Goal: Transaction & Acquisition: Purchase product/service

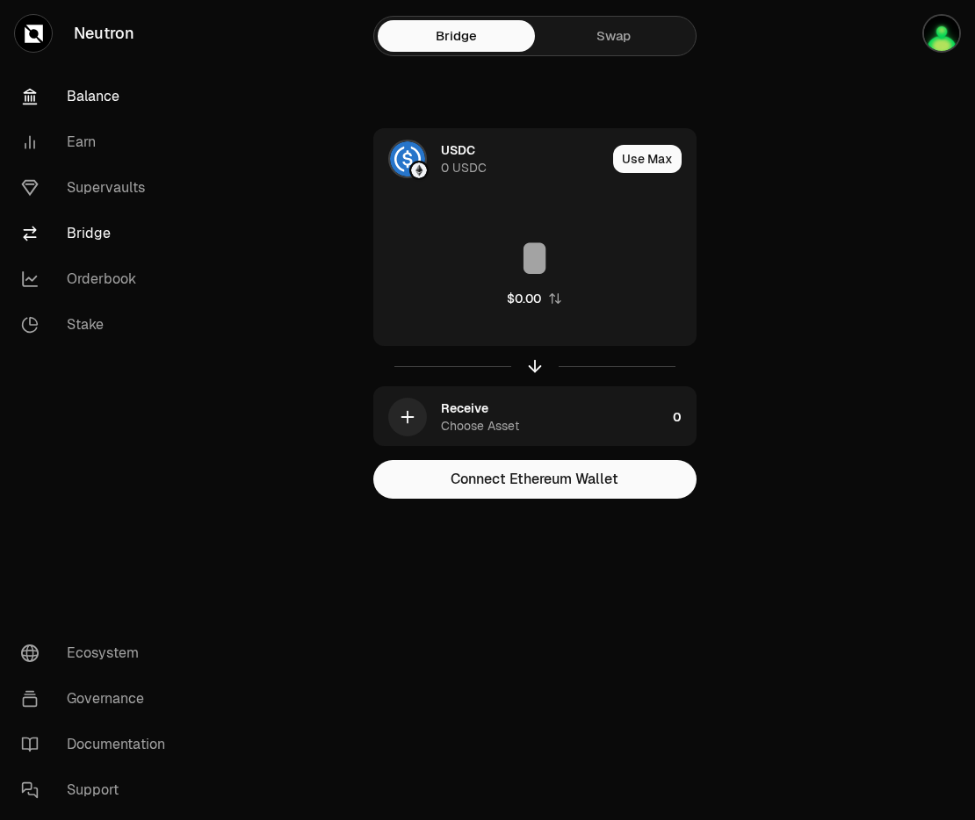
click at [93, 104] on link "Balance" at bounding box center [98, 97] width 183 height 46
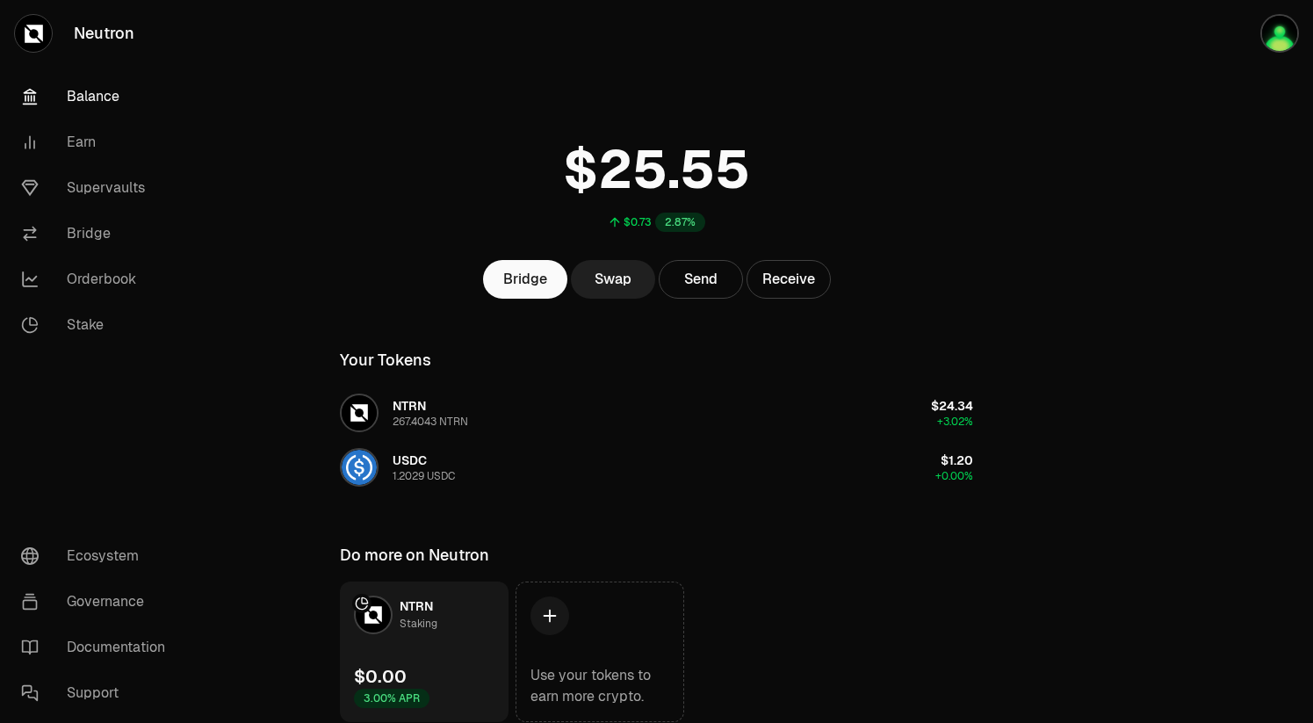
click at [606, 270] on link "Swap" at bounding box center [613, 279] width 84 height 39
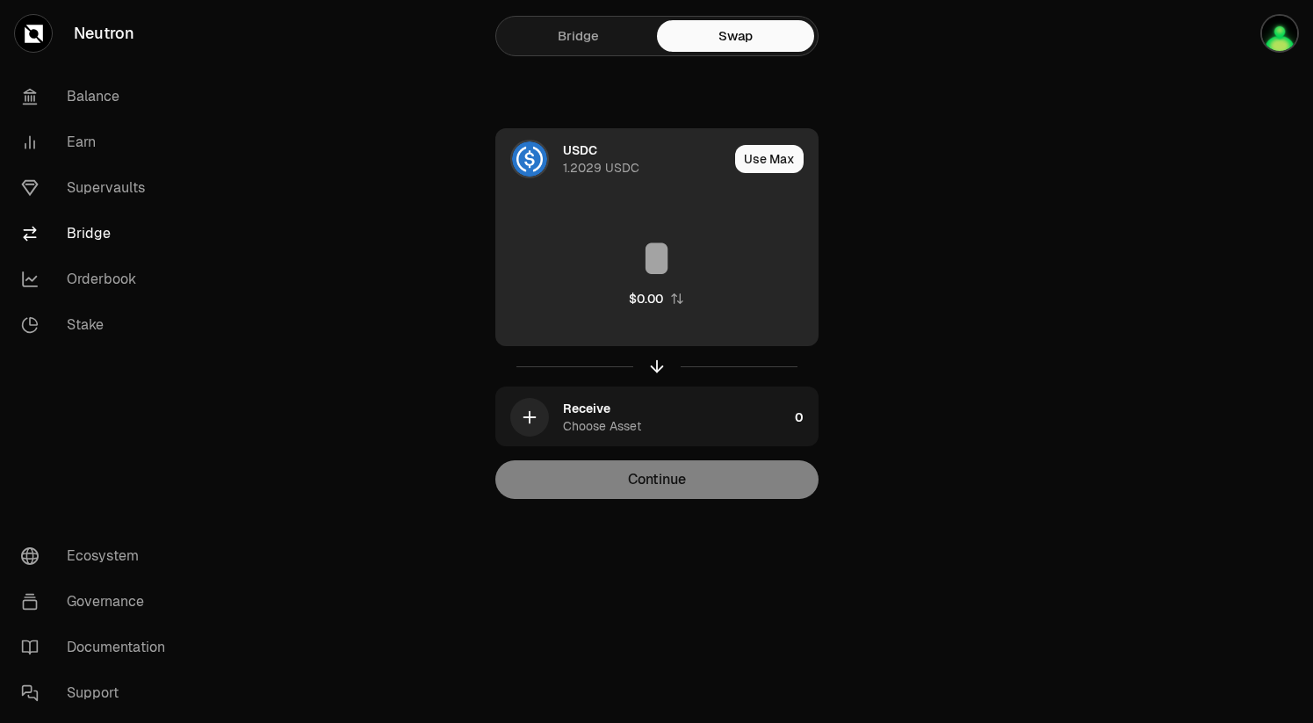
click at [606, 224] on div "$0.00" at bounding box center [656, 269] width 321 height 155
click at [761, 164] on button "Use Max" at bounding box center [769, 159] width 68 height 28
type input "********"
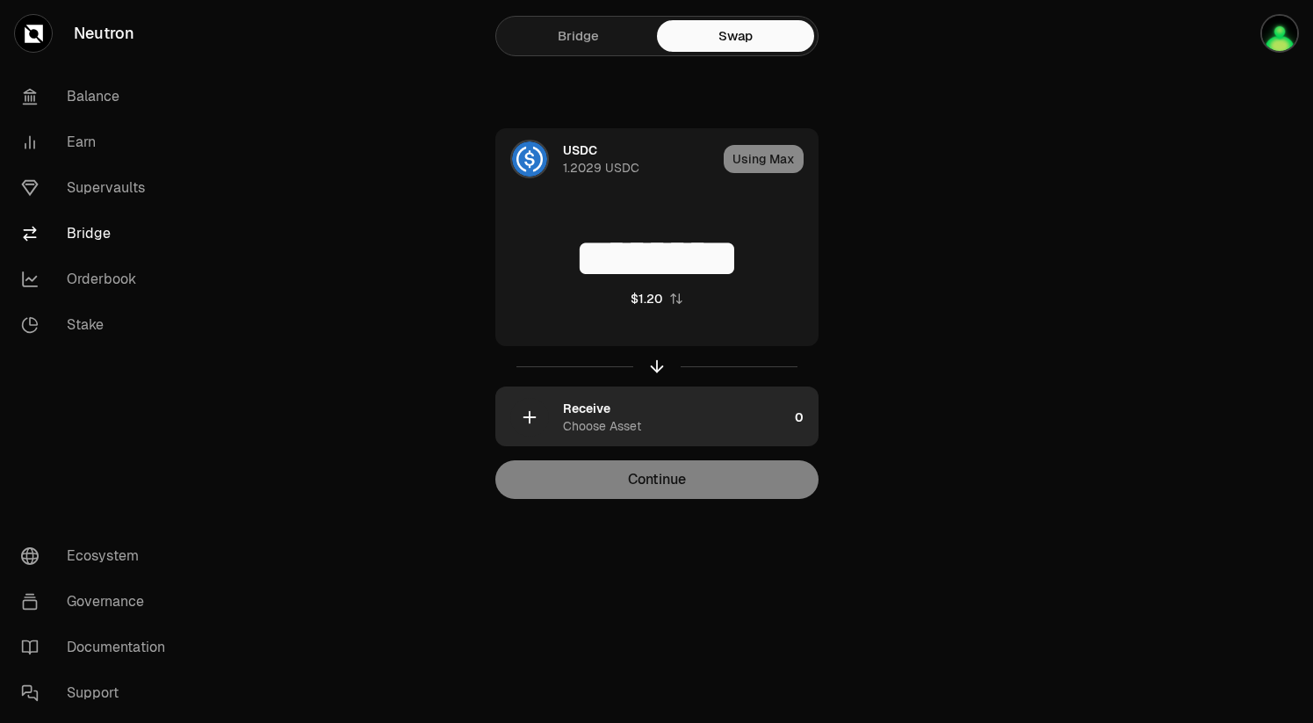
click at [620, 422] on div "Choose Asset" at bounding box center [602, 426] width 78 height 18
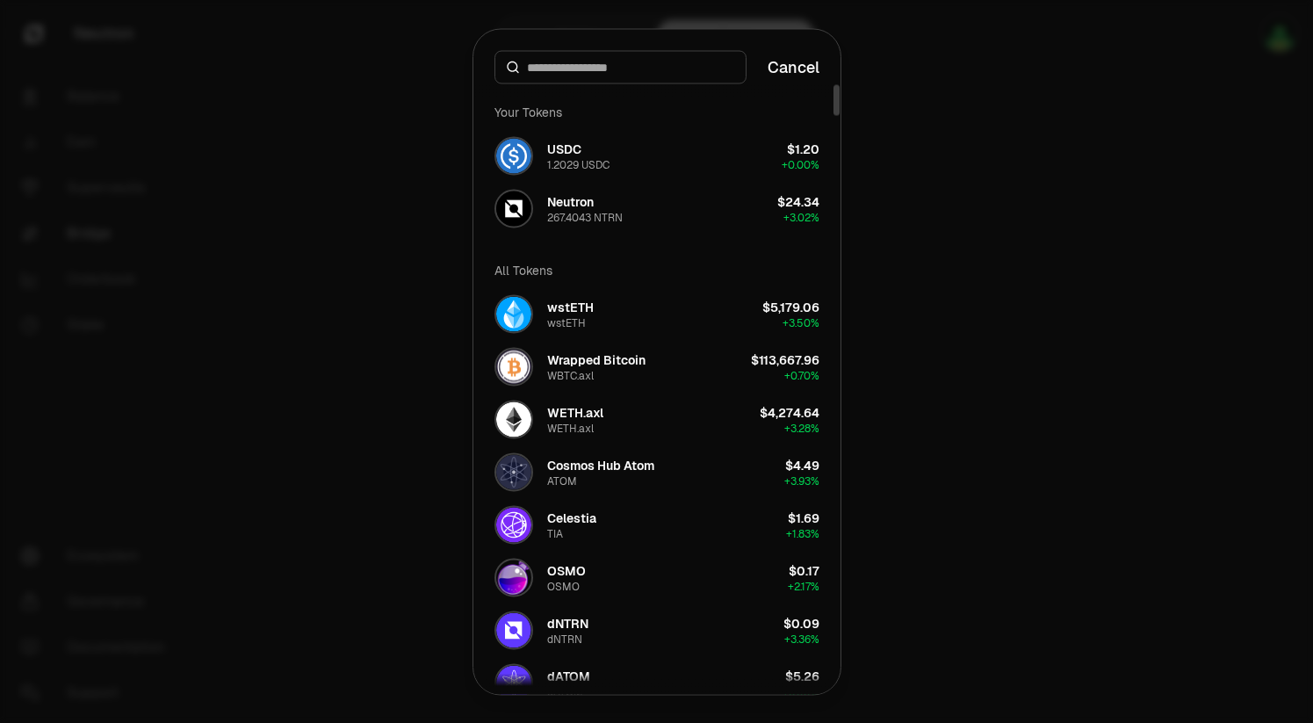
click at [884, 173] on div at bounding box center [656, 361] width 1313 height 723
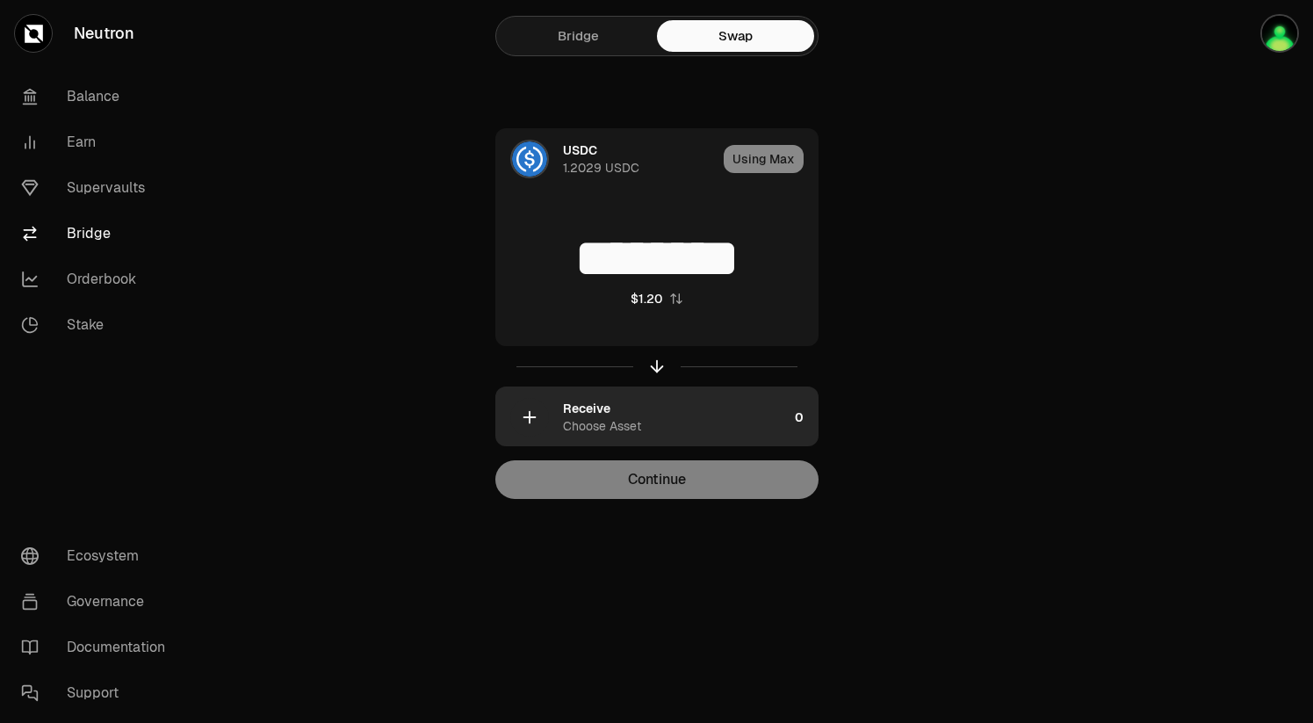
click at [657, 421] on div "Receive Choose Asset" at bounding box center [675, 417] width 225 height 35
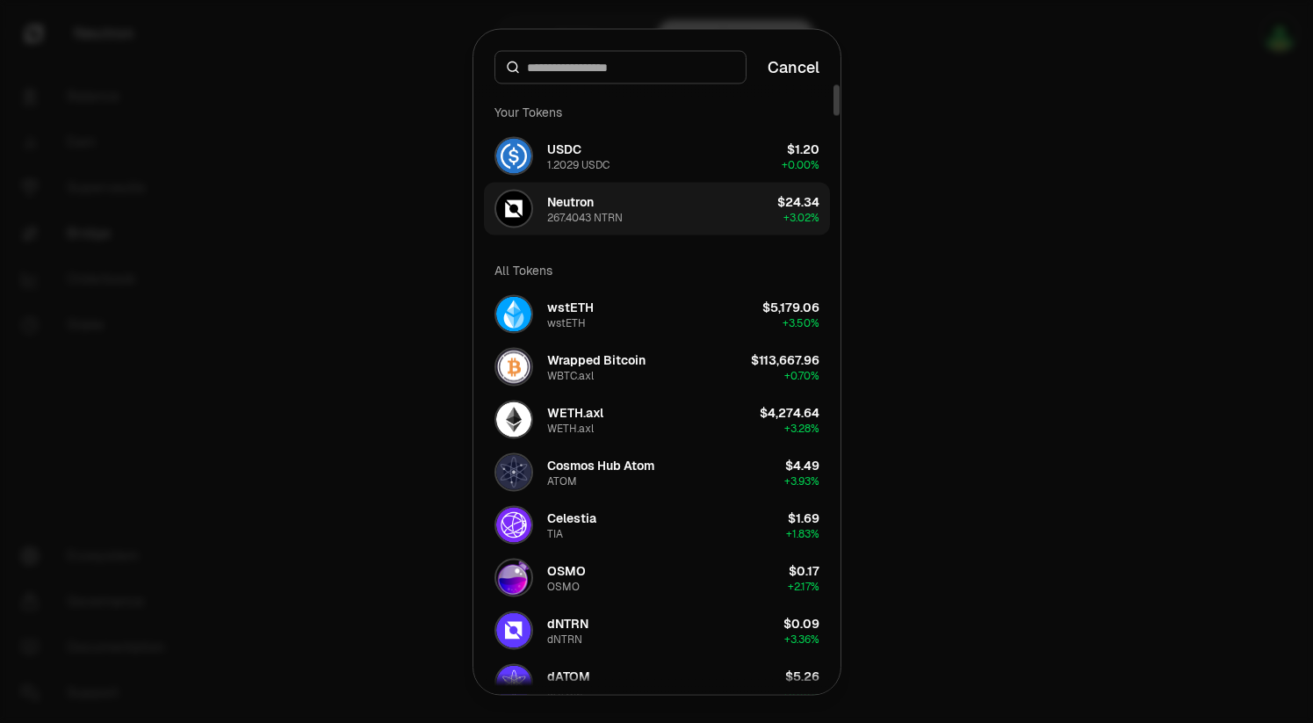
click at [685, 206] on button "Neutron 267.4043 NTRN $24.34 + 3.02%" at bounding box center [657, 208] width 346 height 53
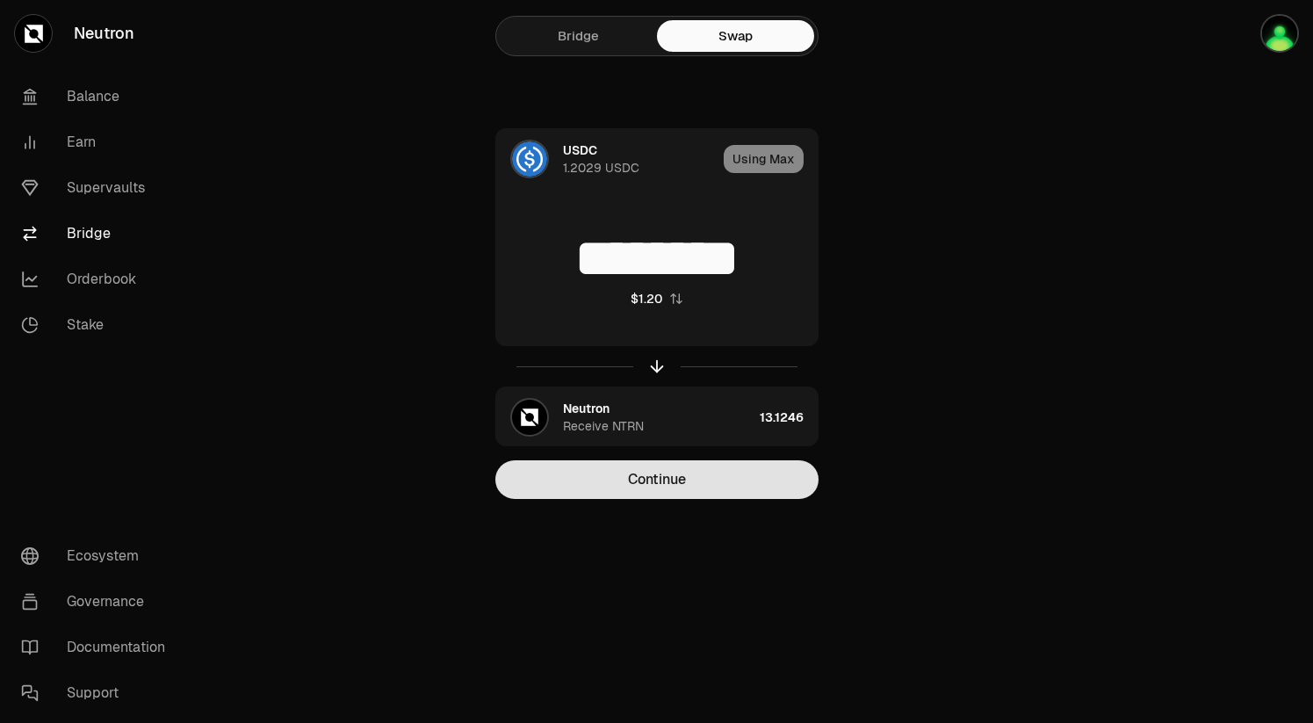
click at [657, 480] on button "Continue" at bounding box center [656, 479] width 323 height 39
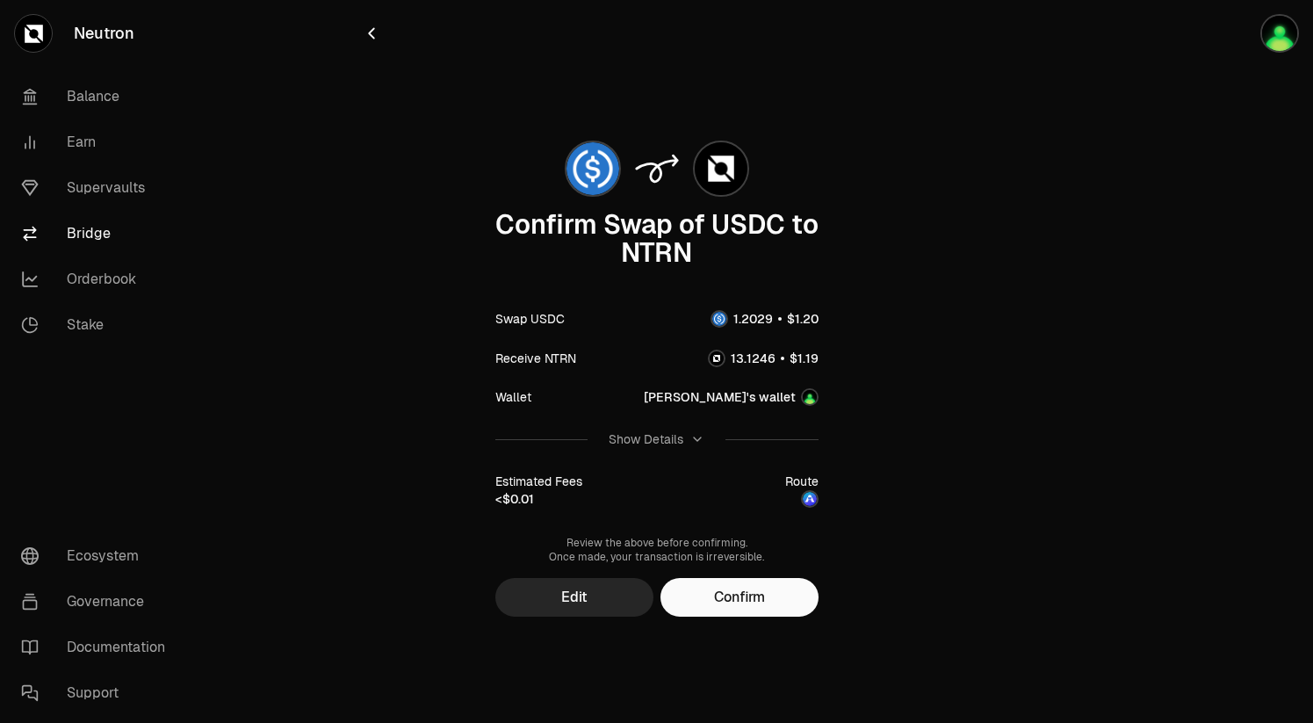
click at [367, 30] on icon "button" at bounding box center [371, 33] width 19 height 19
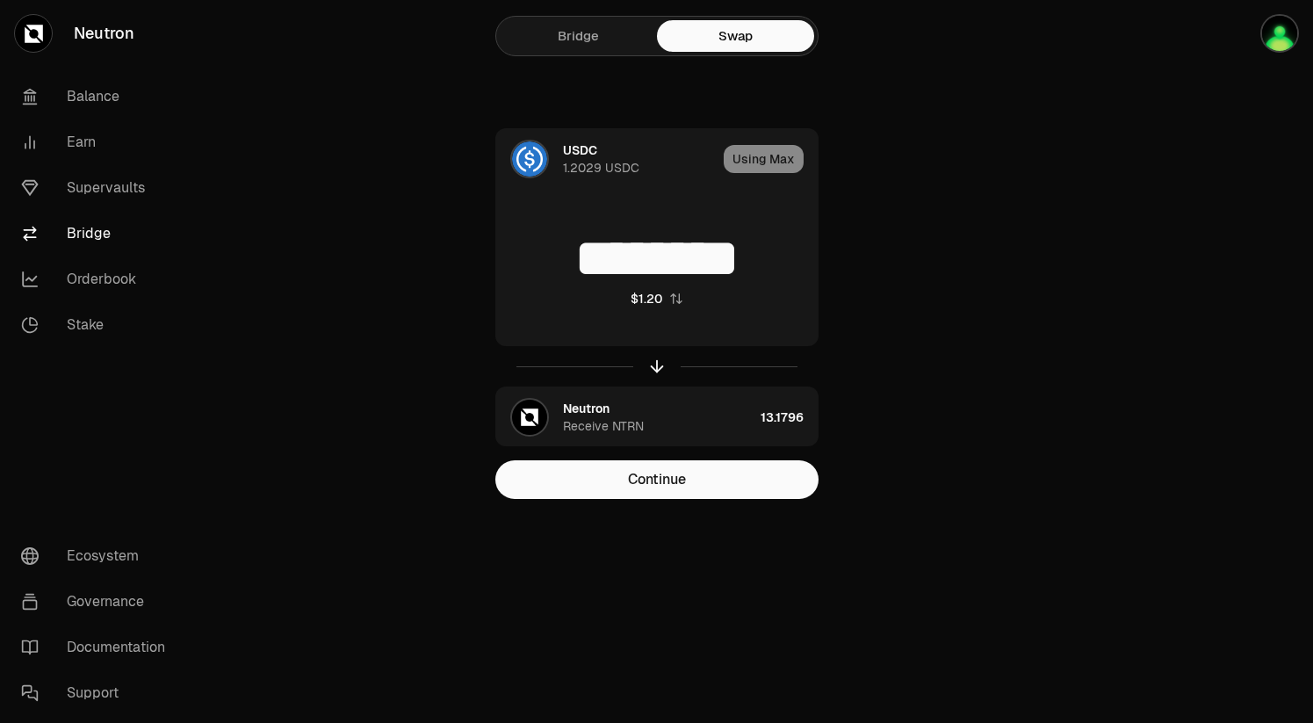
click at [598, 20] on link "Bridge" at bounding box center [578, 36] width 157 height 32
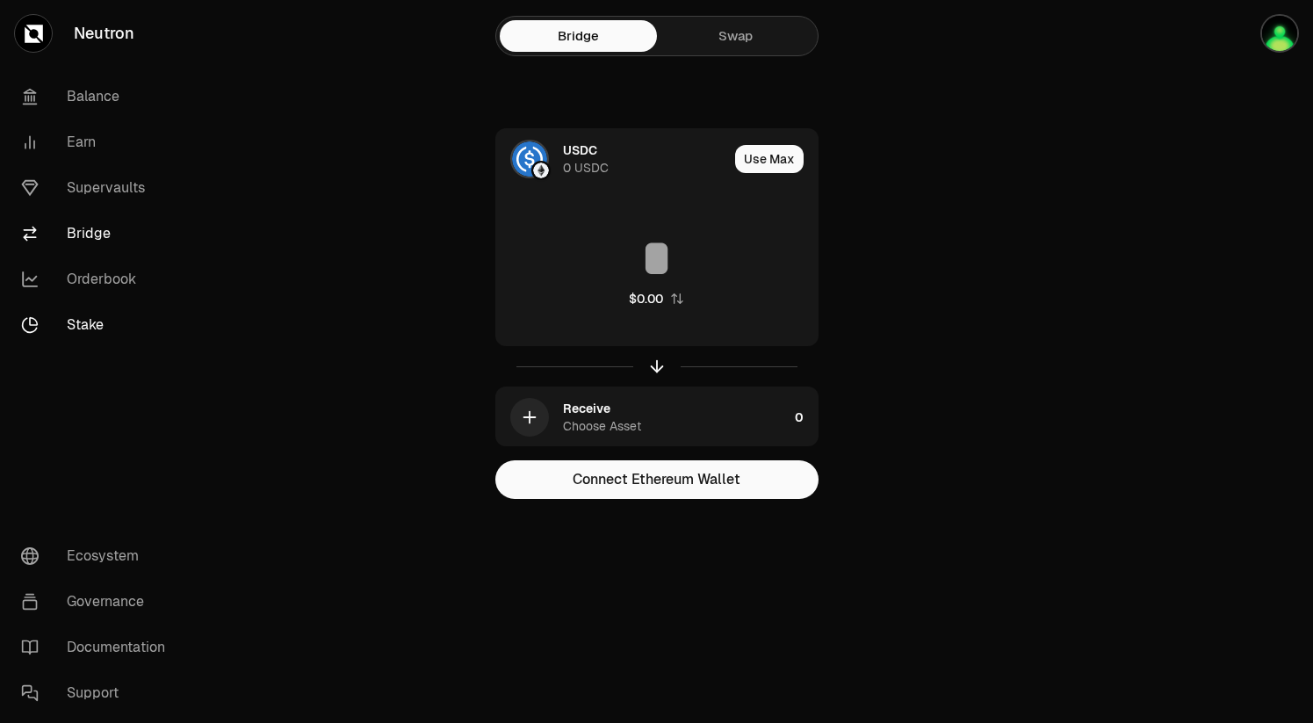
click at [83, 320] on link "Stake" at bounding box center [98, 325] width 183 height 46
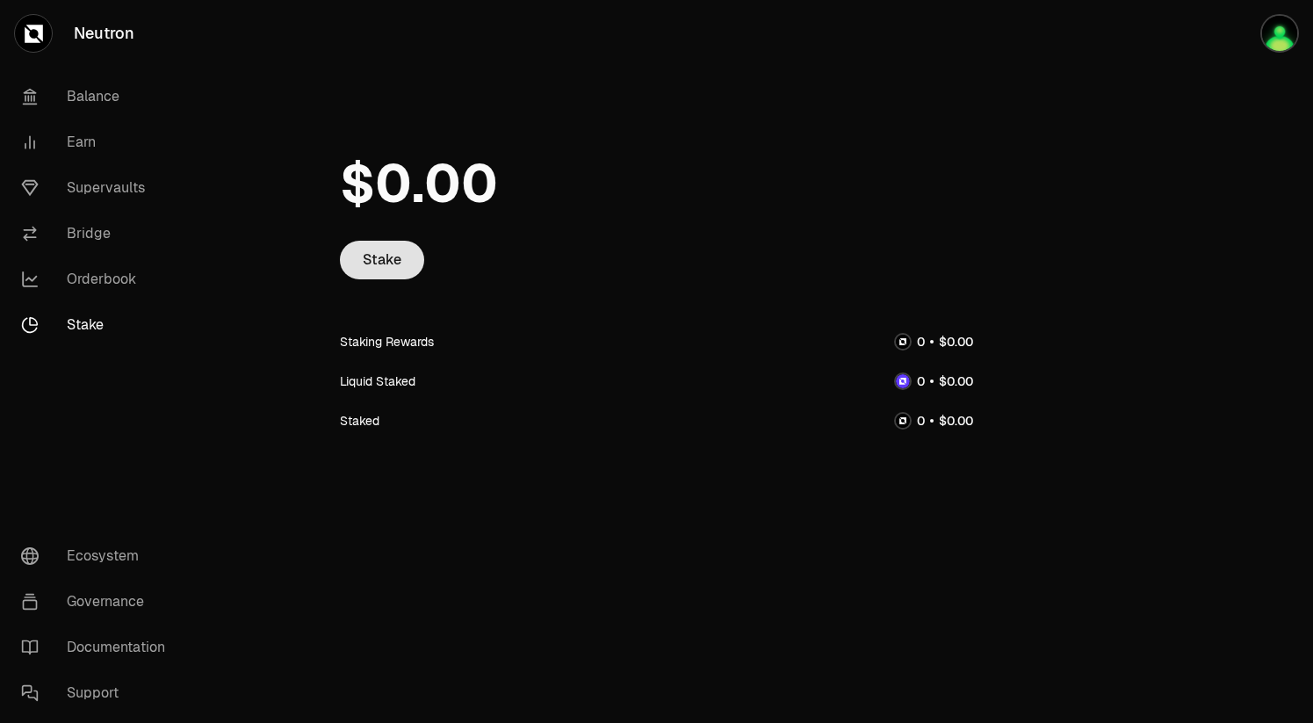
click at [394, 254] on link "Stake" at bounding box center [382, 260] width 84 height 39
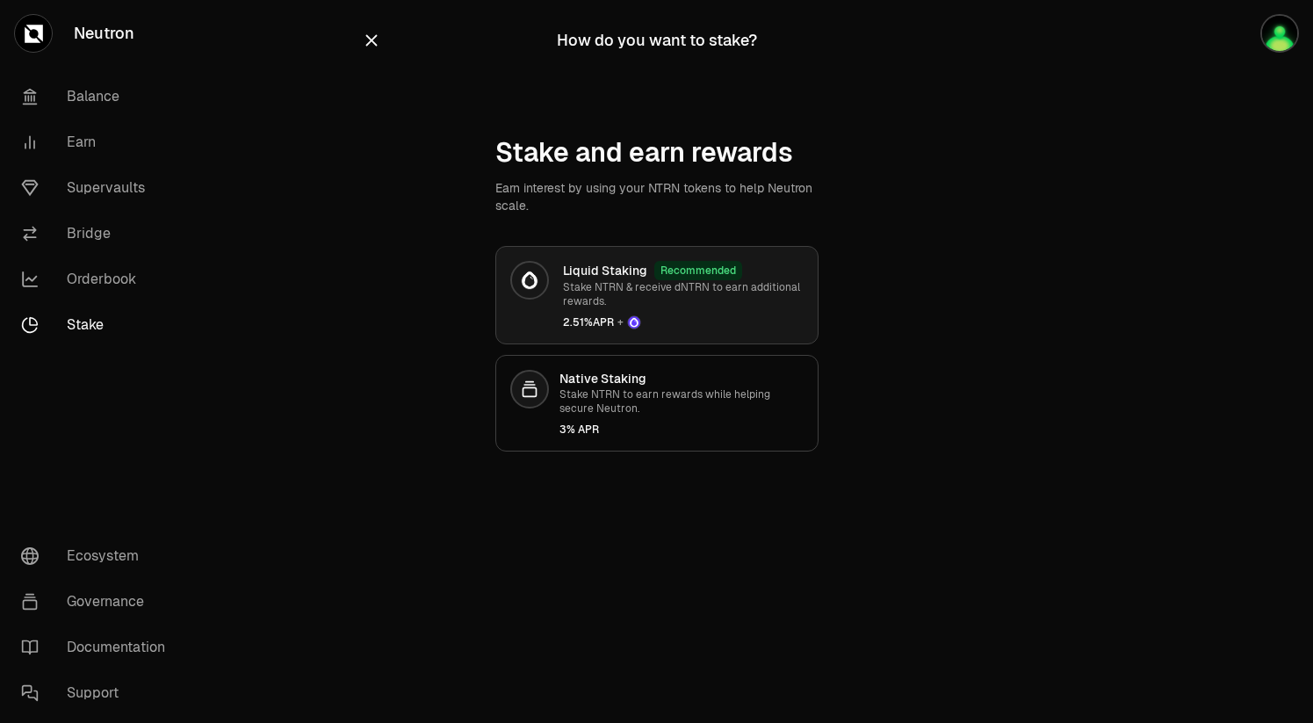
click at [606, 299] on p "Stake NTRN & receive dNTRN to earn additional rewards." at bounding box center [683, 294] width 241 height 28
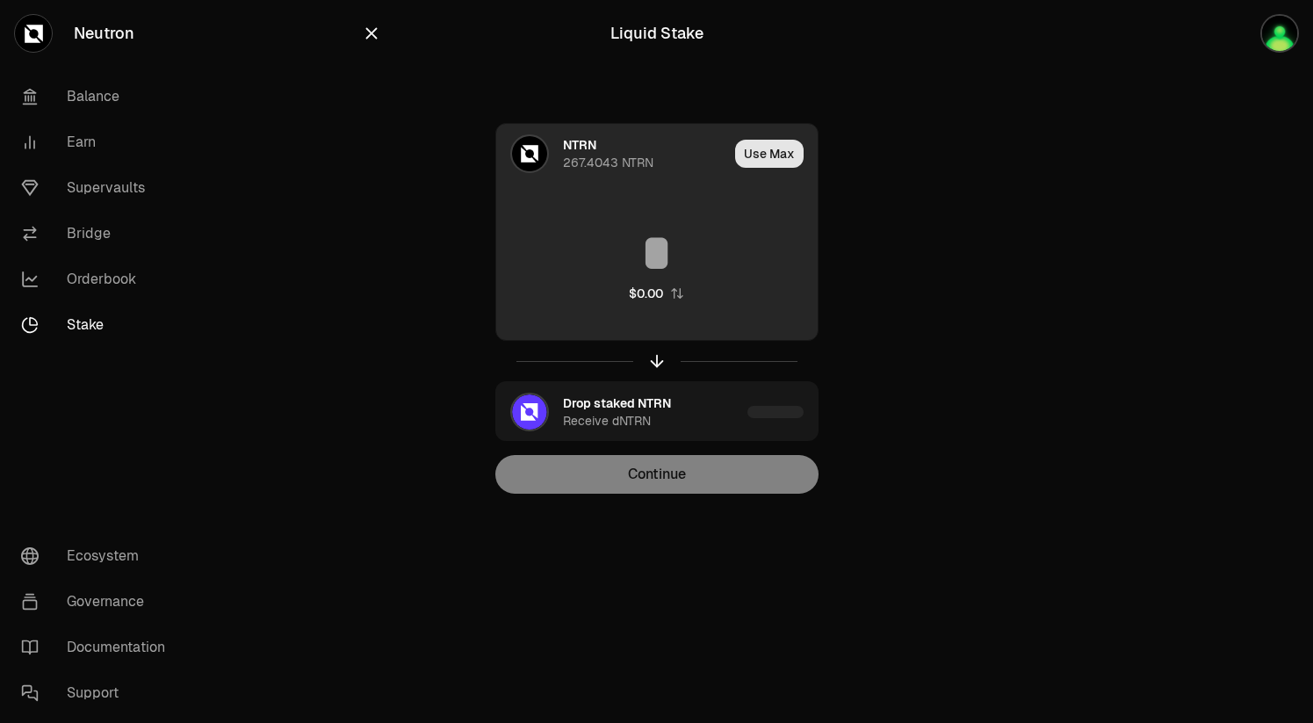
click at [754, 156] on button "Use Max" at bounding box center [769, 154] width 68 height 28
type input "**********"
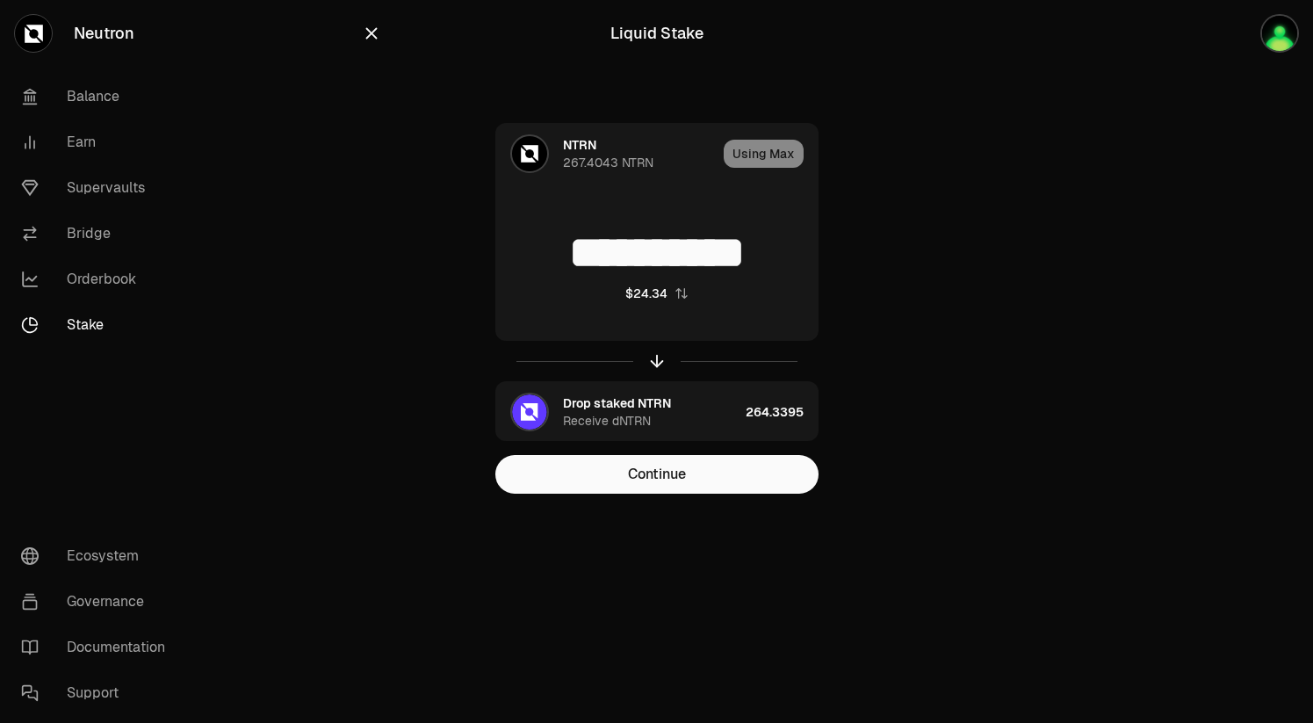
click at [368, 31] on icon "button" at bounding box center [370, 33] width 11 height 11
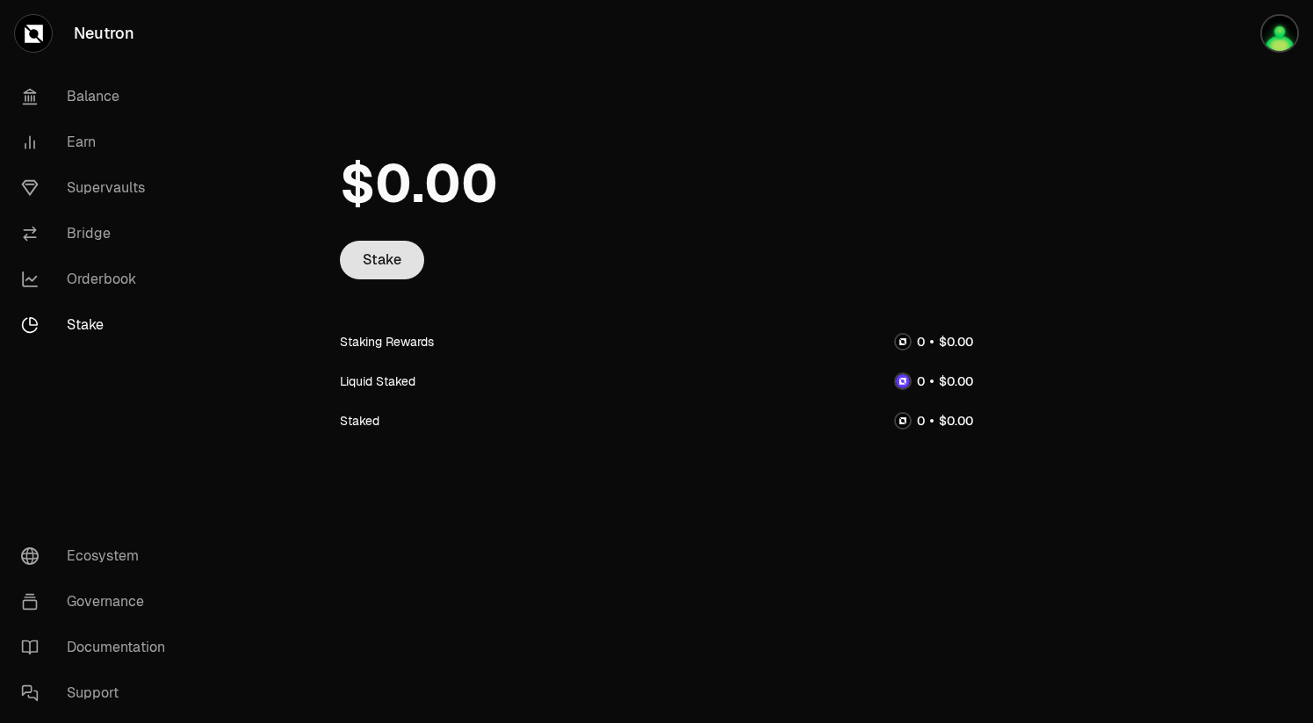
click at [376, 252] on link "Stake" at bounding box center [382, 260] width 84 height 39
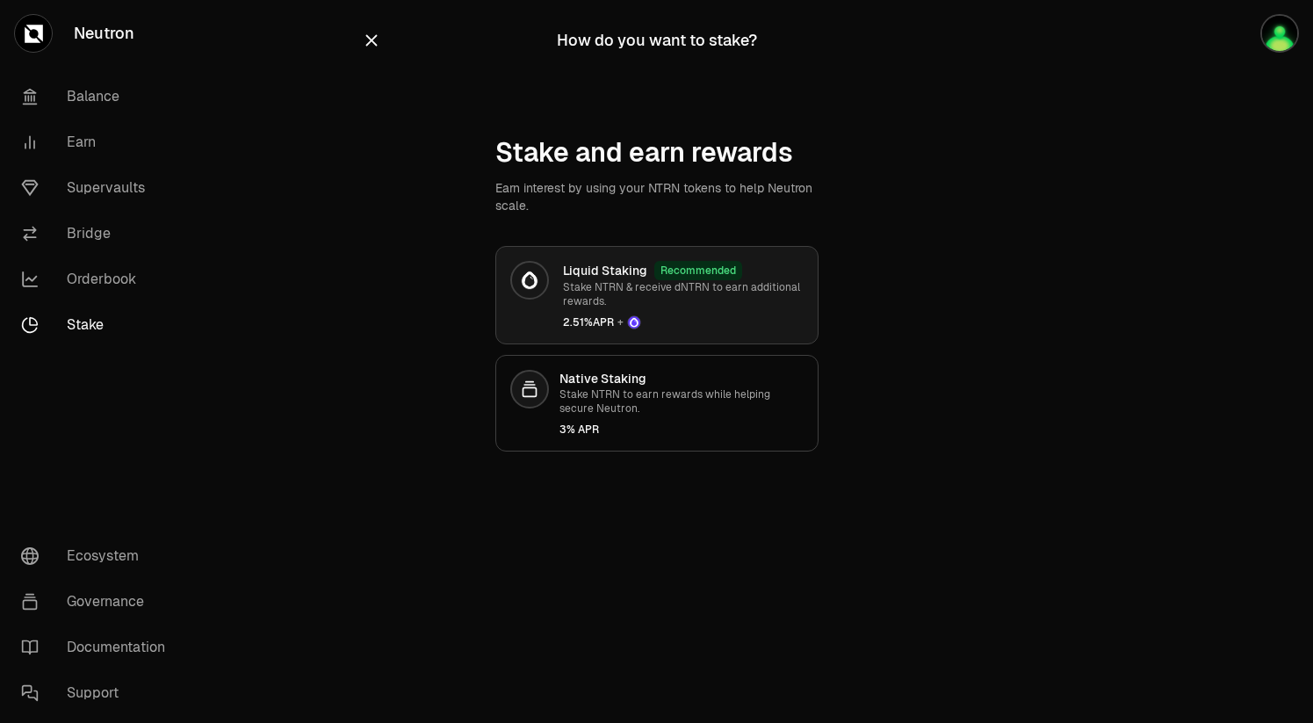
click at [634, 291] on p "Stake NTRN & receive dNTRN to earn additional rewards." at bounding box center [683, 294] width 241 height 28
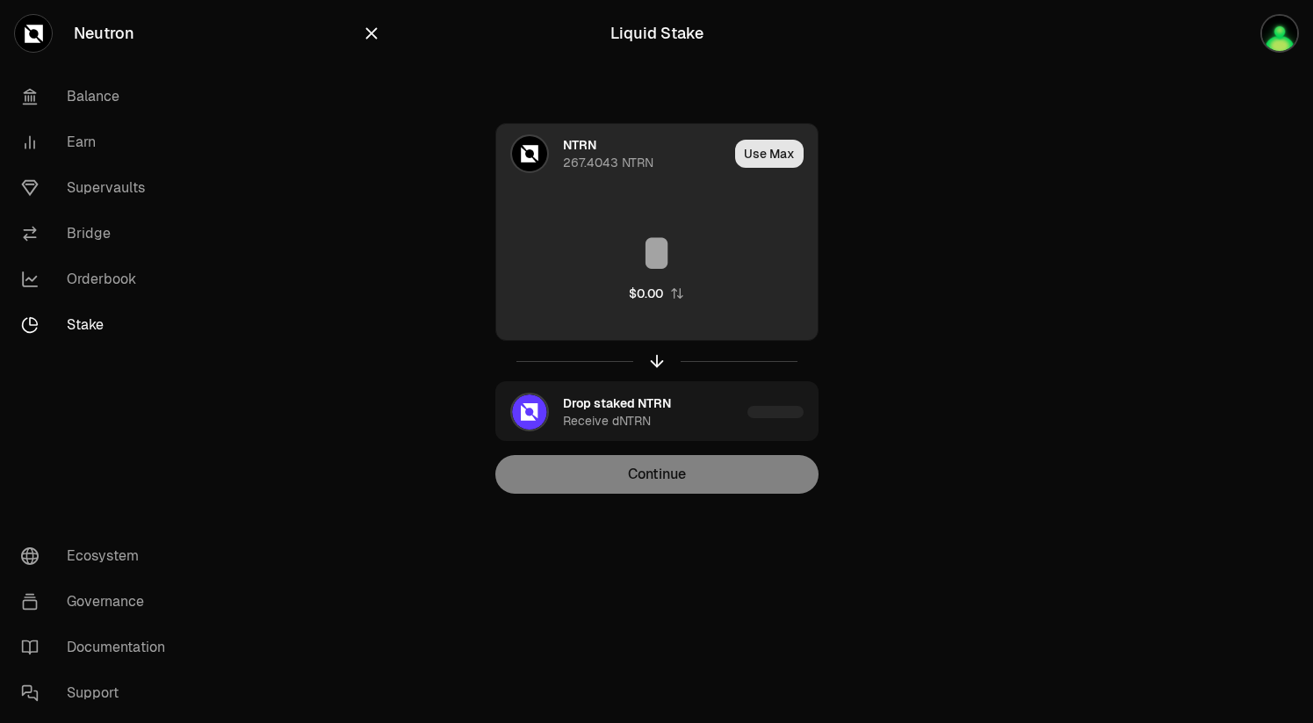
click at [771, 147] on button "Use Max" at bounding box center [769, 154] width 68 height 28
type input "**********"
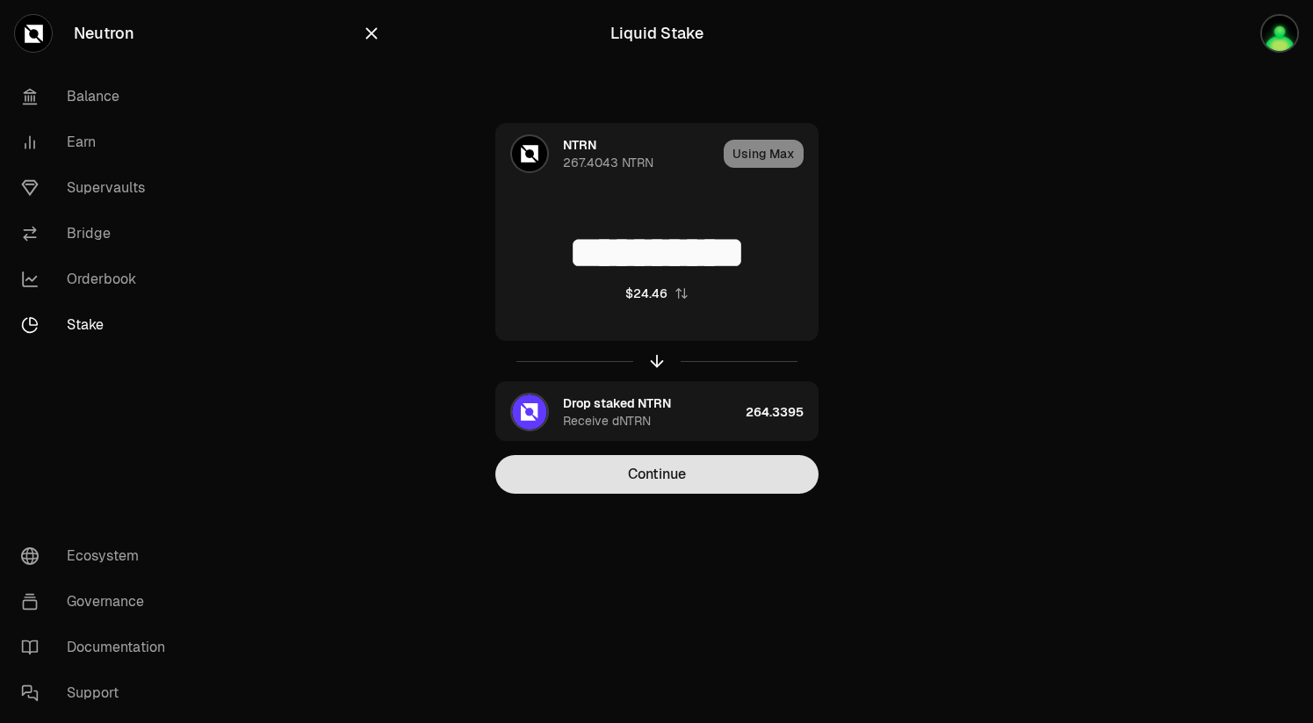
click at [636, 481] on button "Continue" at bounding box center [656, 474] width 323 height 39
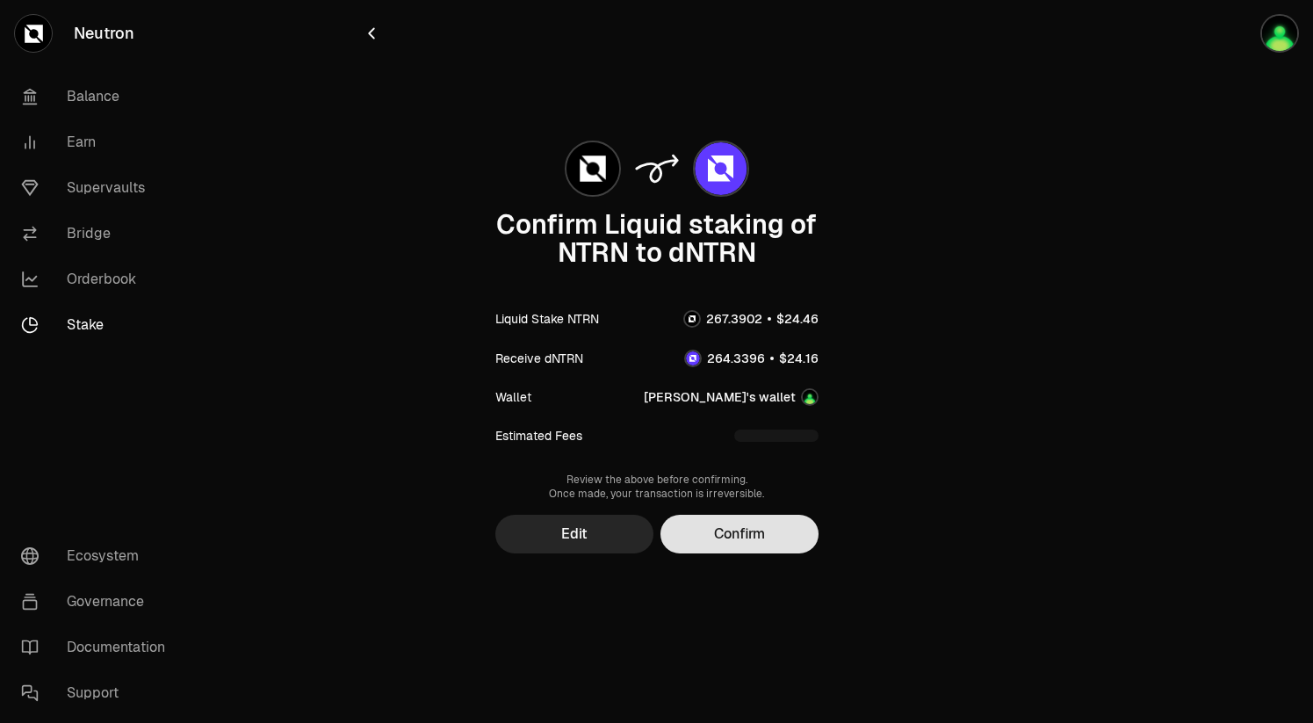
click at [696, 531] on button "Confirm" at bounding box center [739, 534] width 158 height 39
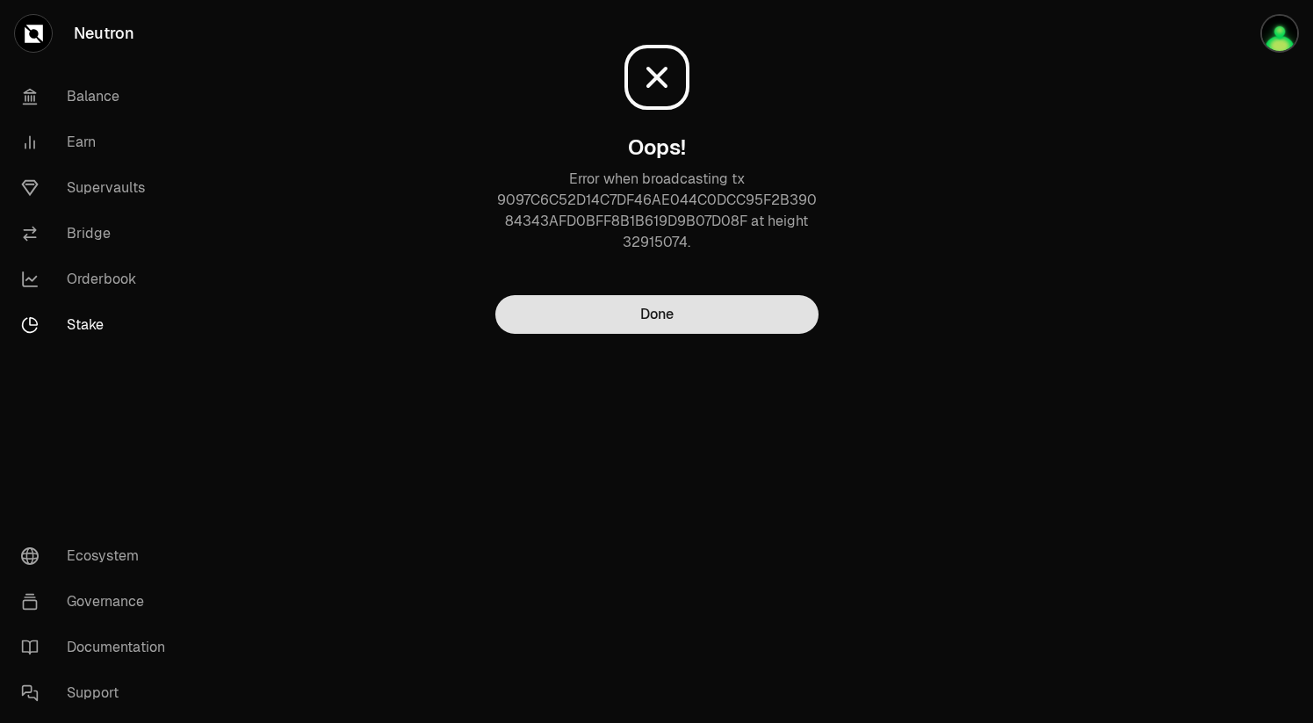
click at [669, 318] on button "Done" at bounding box center [656, 314] width 323 height 39
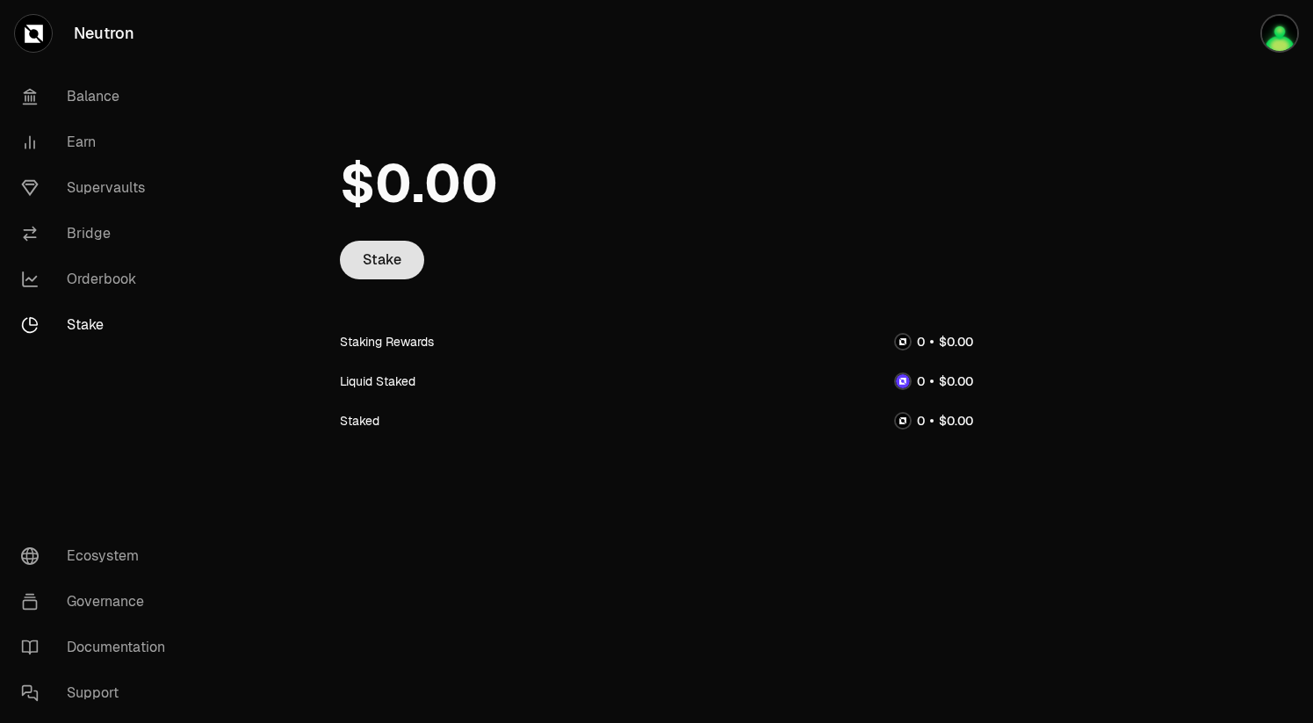
click at [374, 256] on link "Stake" at bounding box center [382, 260] width 84 height 39
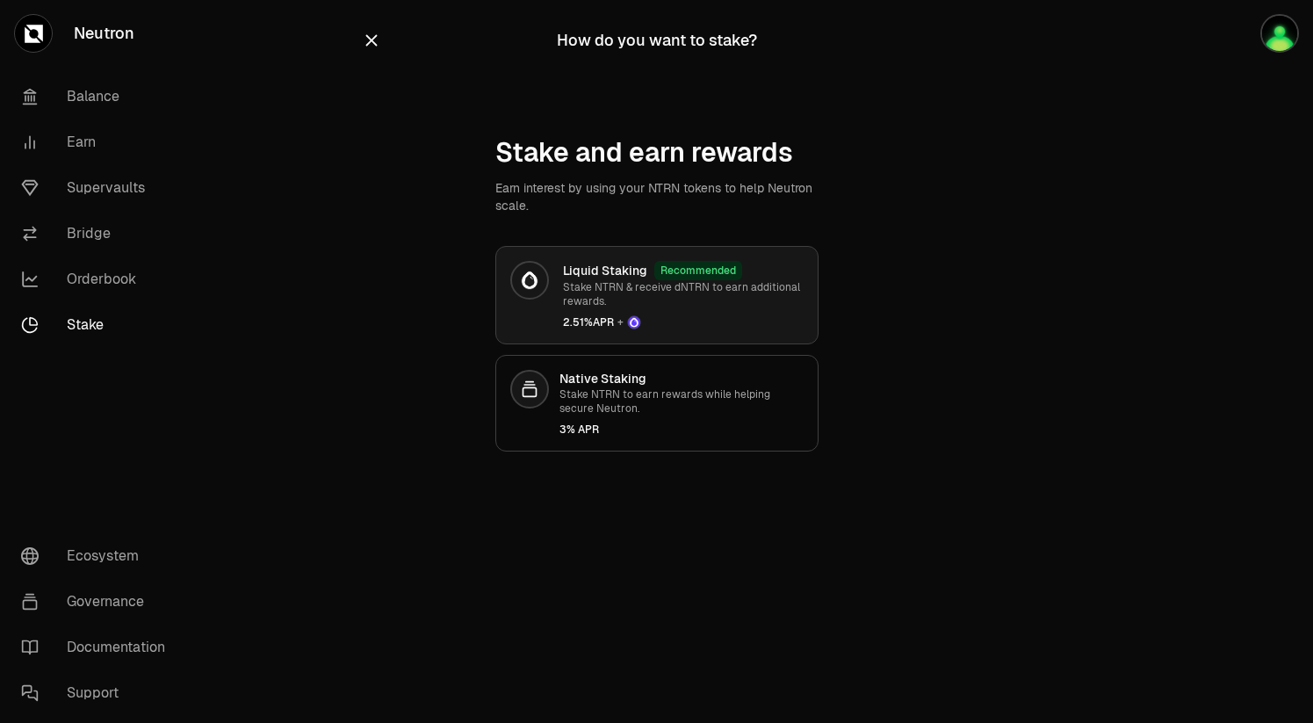
click at [533, 288] on icon at bounding box center [529, 280] width 17 height 18
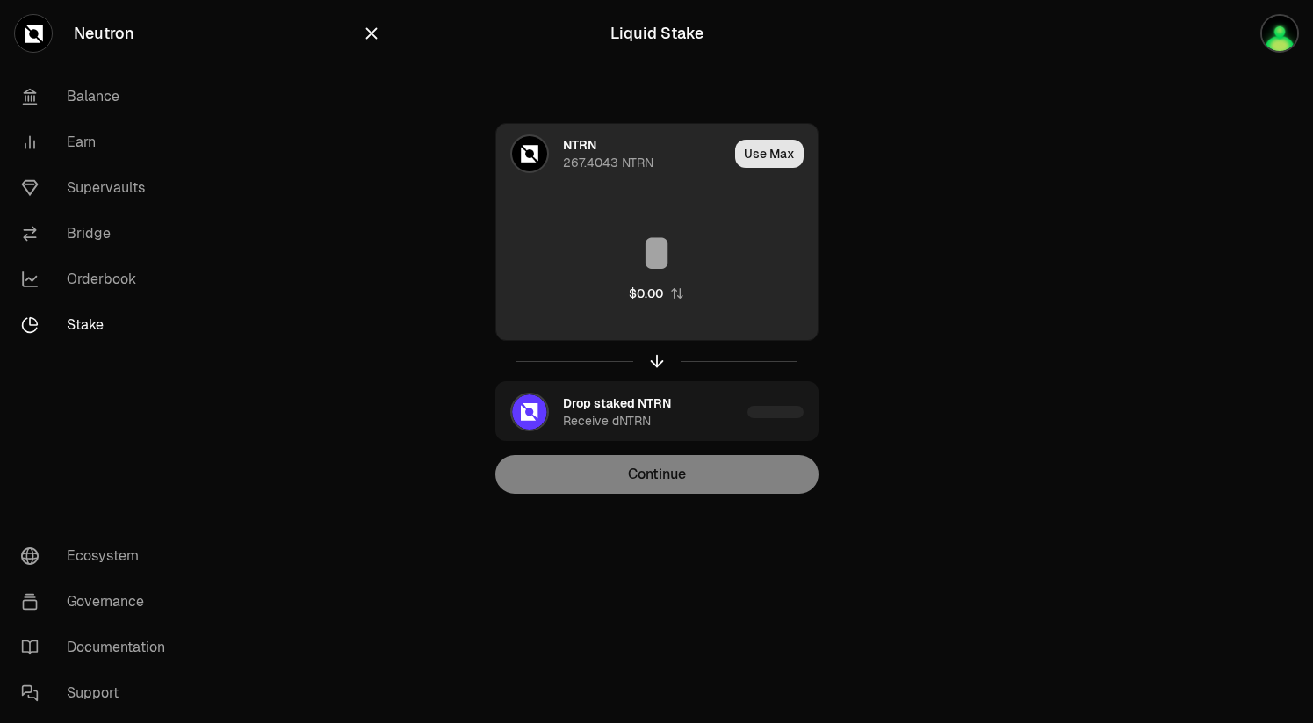
click at [751, 152] on button "Use Max" at bounding box center [769, 154] width 68 height 28
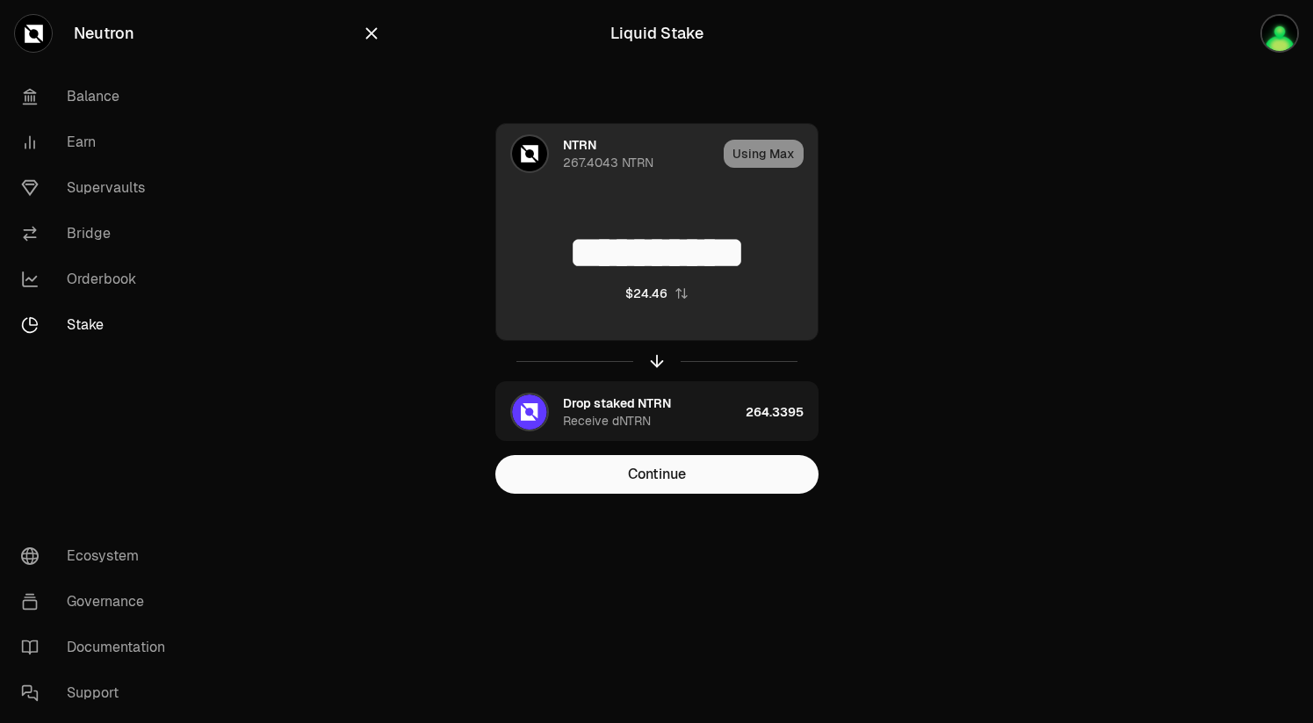
click at [565, 247] on input "**********" at bounding box center [656, 253] width 321 height 53
drag, startPoint x: 532, startPoint y: 249, endPoint x: 809, endPoint y: 236, distance: 276.9
click at [809, 236] on input "**********" at bounding box center [656, 253] width 321 height 53
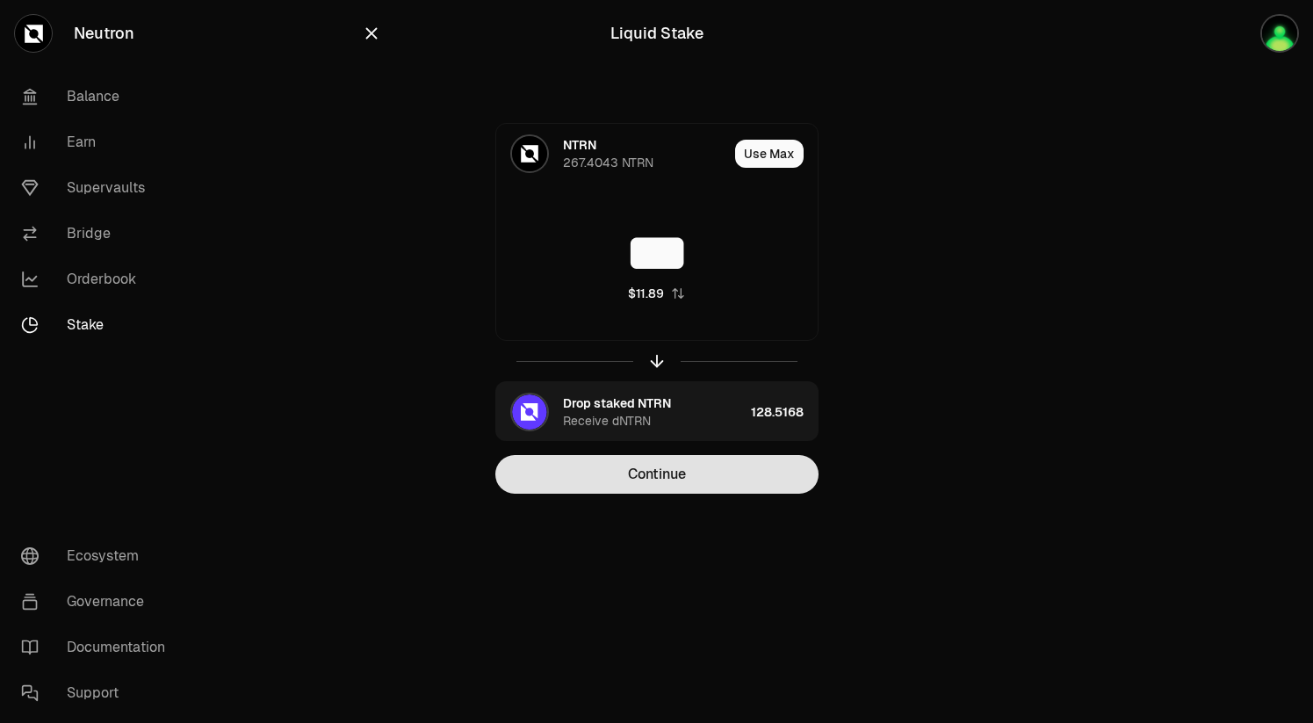
type input "***"
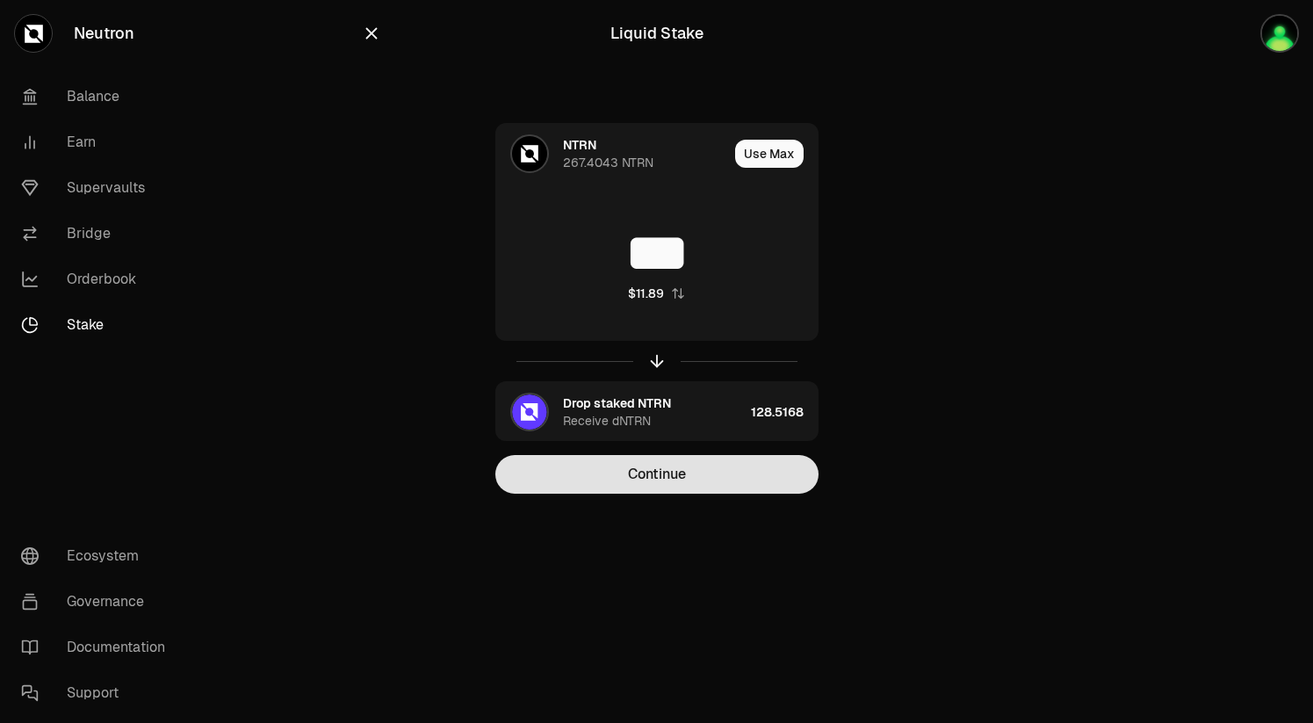
click at [668, 472] on button "Continue" at bounding box center [656, 474] width 323 height 39
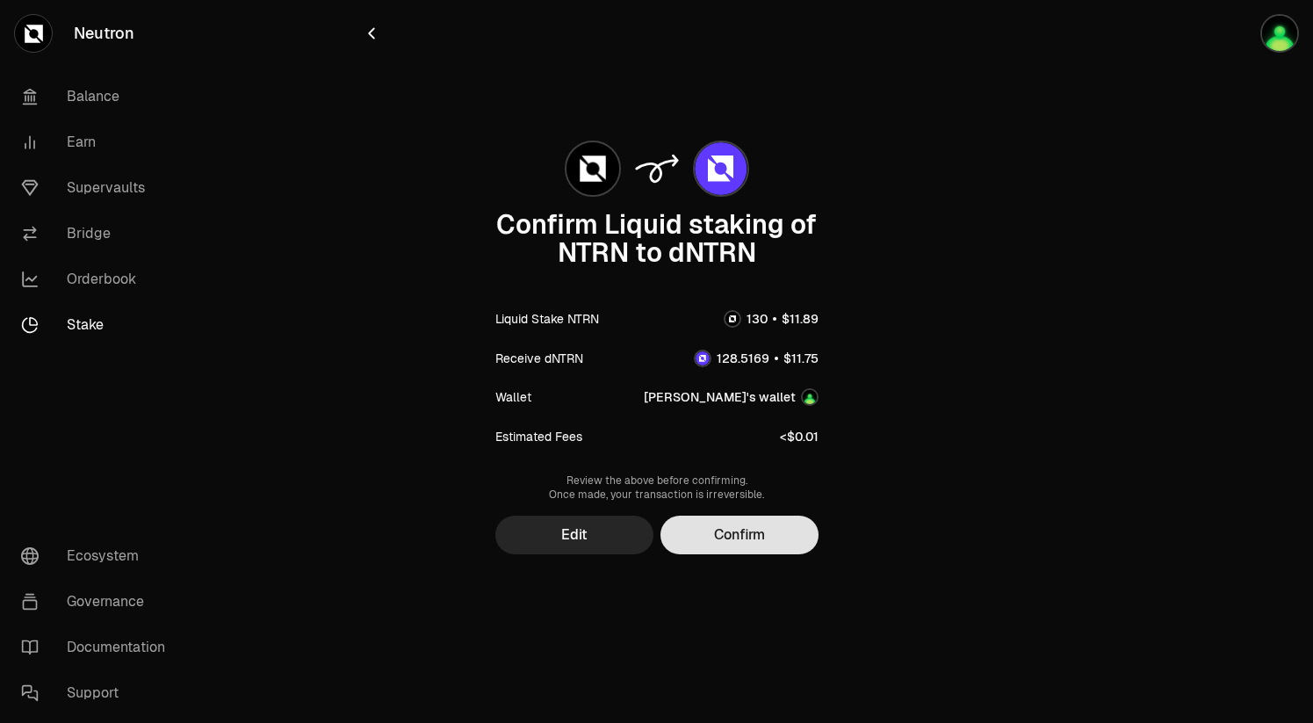
click at [697, 536] on button "Confirm" at bounding box center [739, 534] width 158 height 39
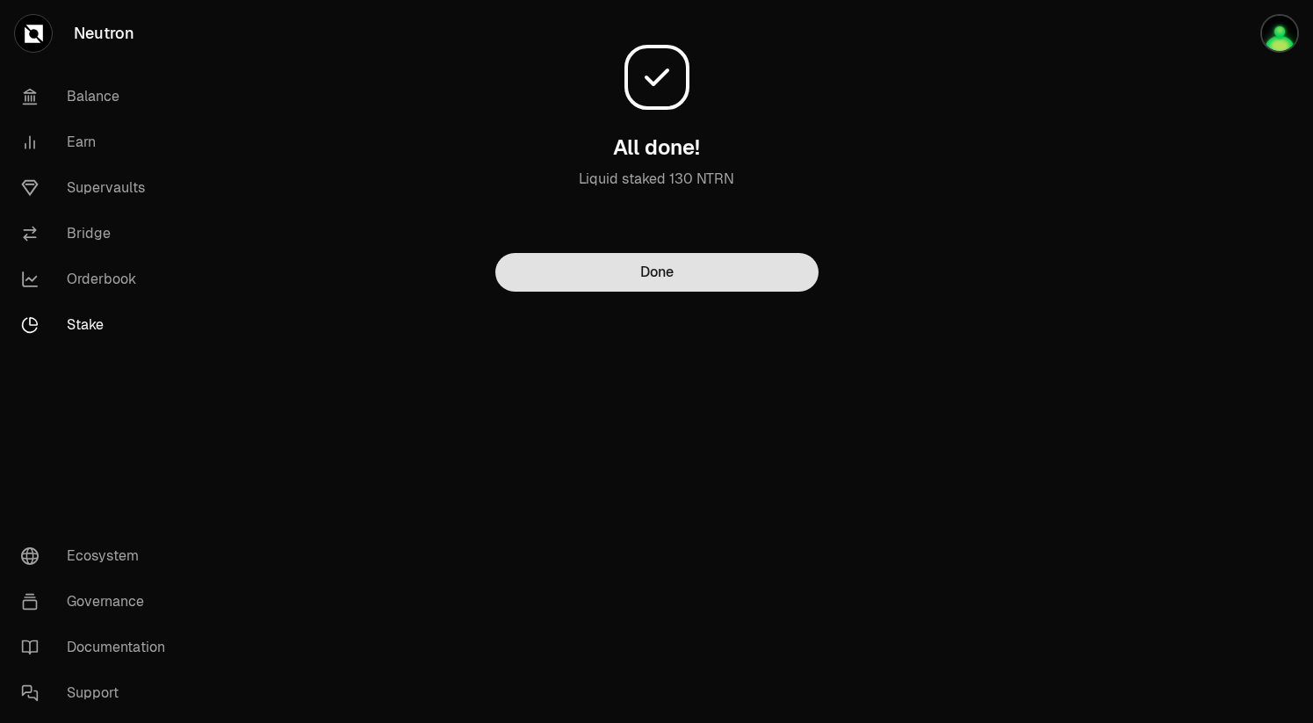
click at [659, 270] on button "Done" at bounding box center [656, 272] width 323 height 39
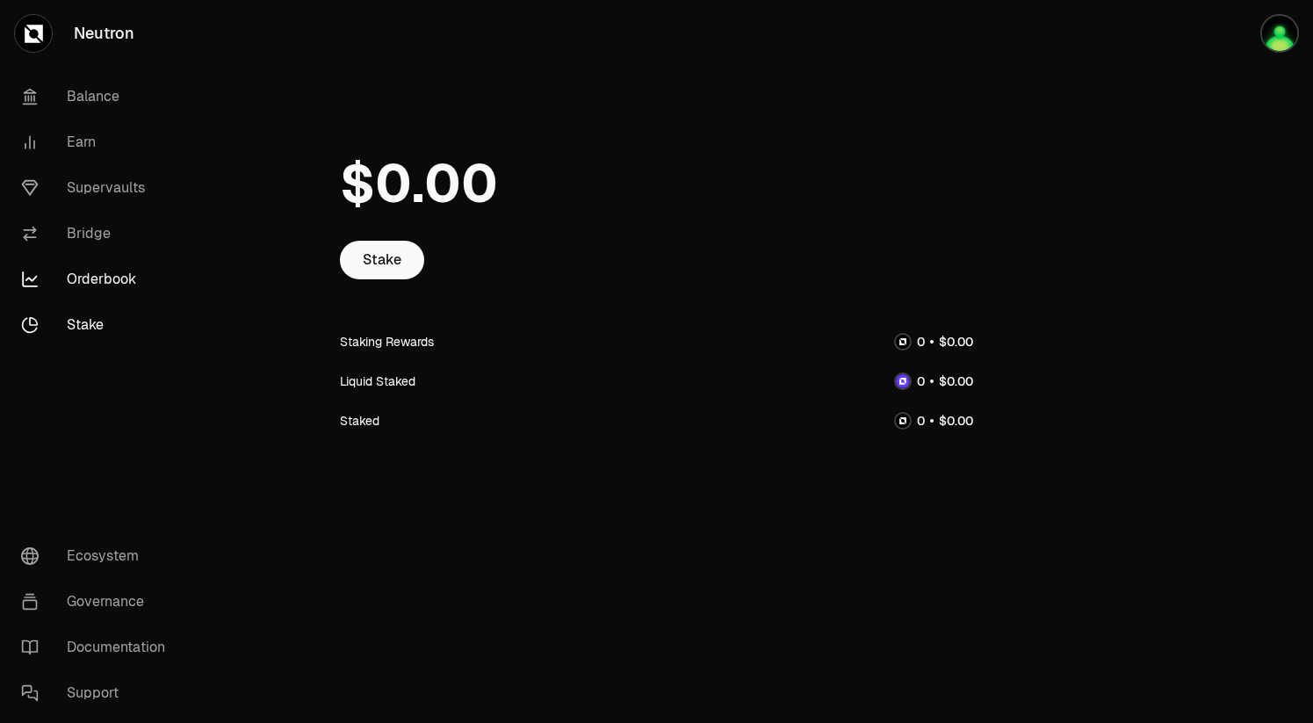
click at [115, 279] on link "Orderbook" at bounding box center [98, 279] width 183 height 46
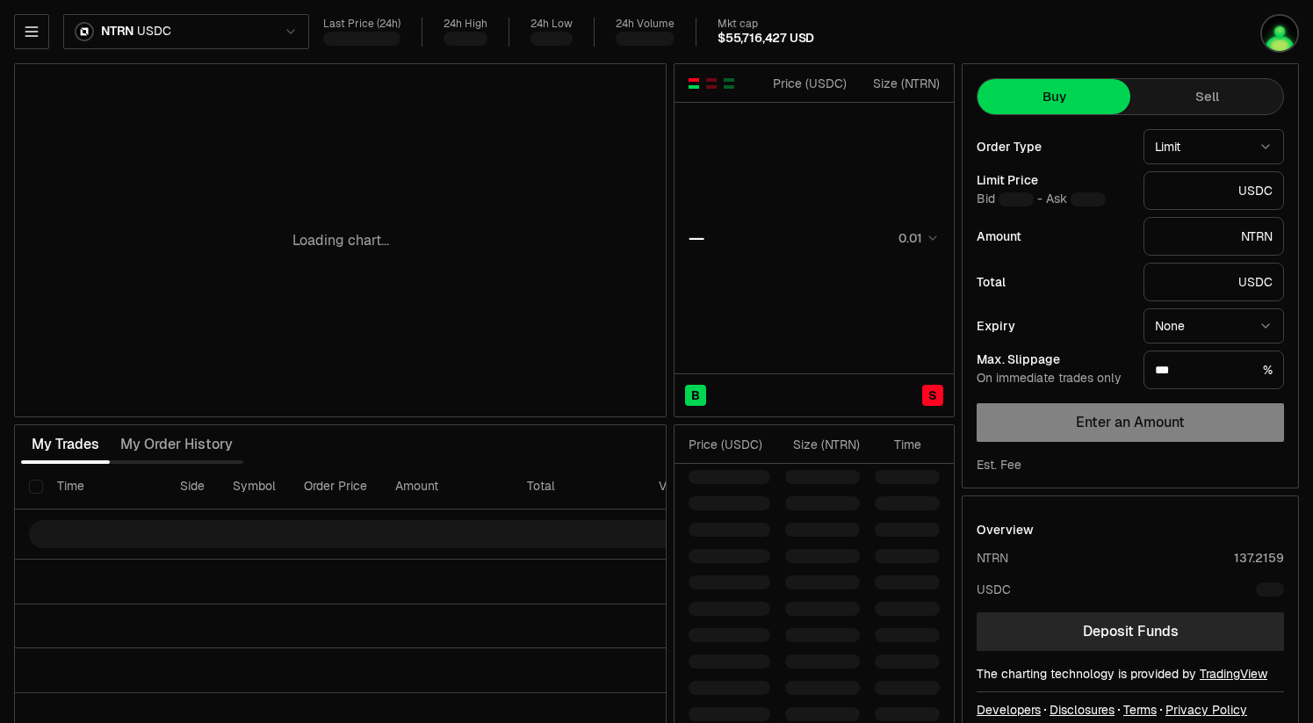
type input "********"
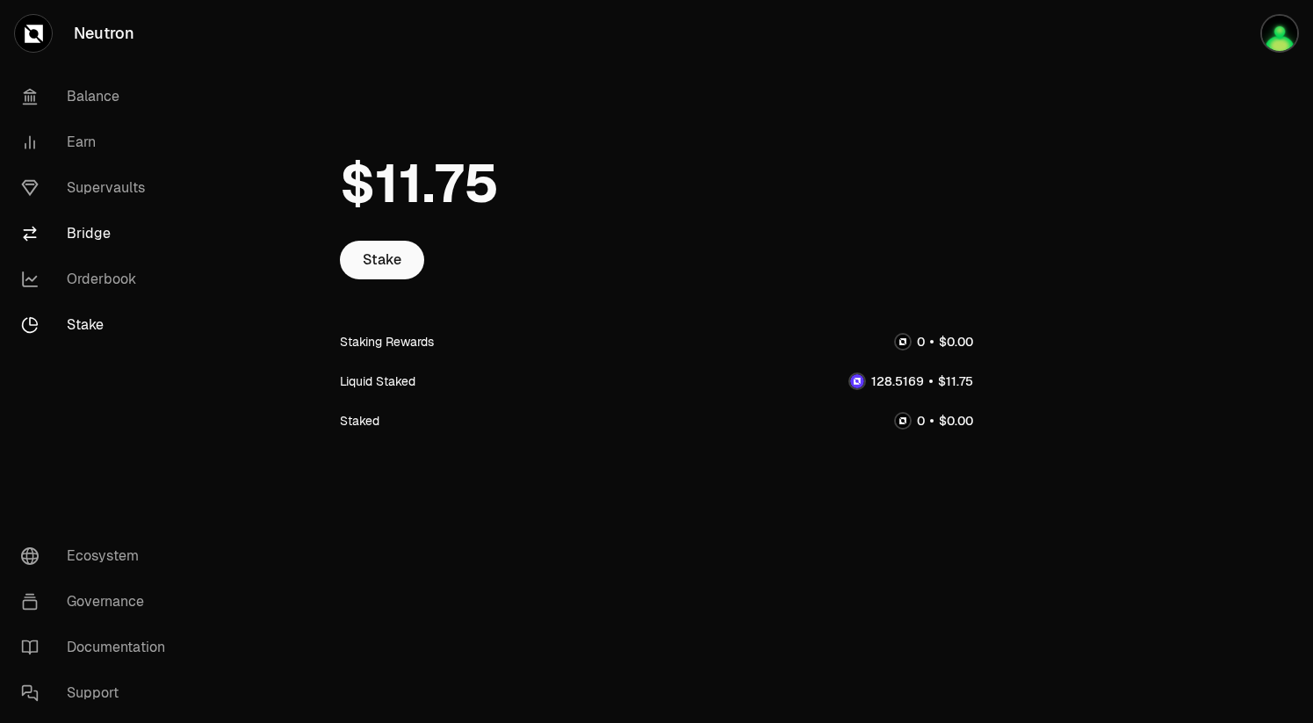
click at [88, 238] on link "Bridge" at bounding box center [98, 234] width 183 height 46
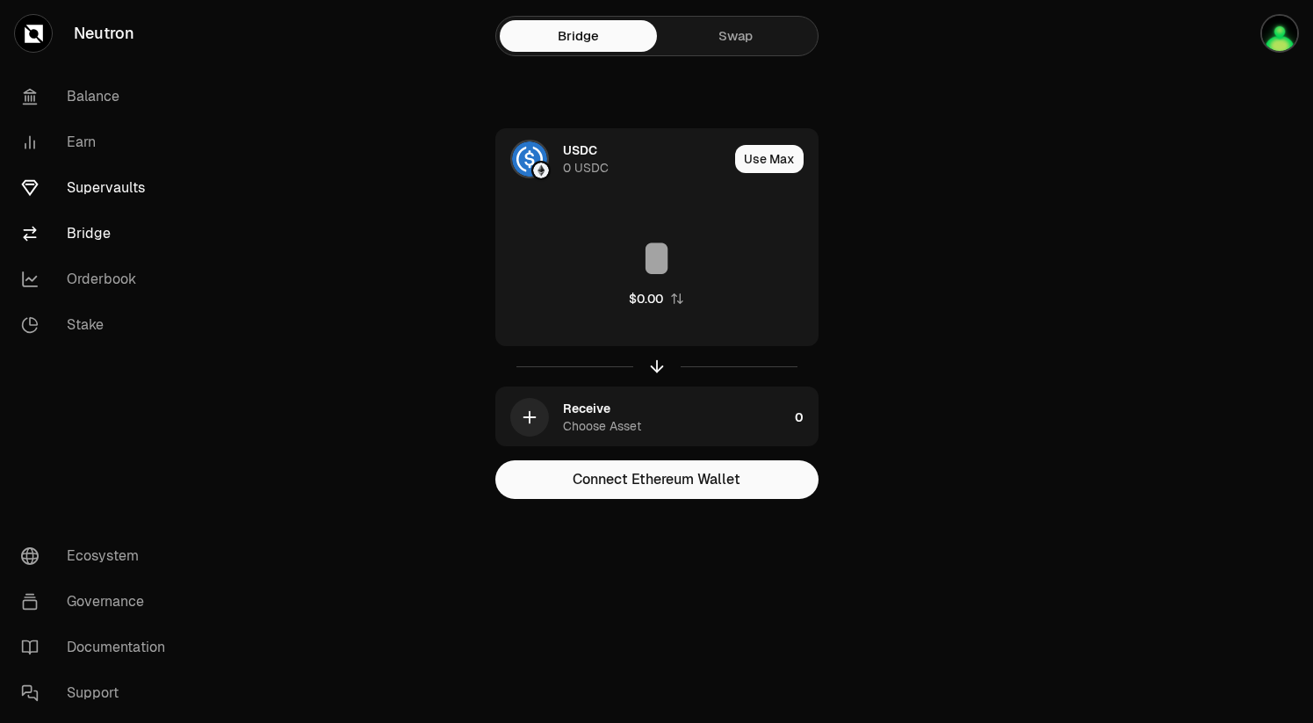
click at [108, 191] on link "Supervaults" at bounding box center [98, 188] width 183 height 46
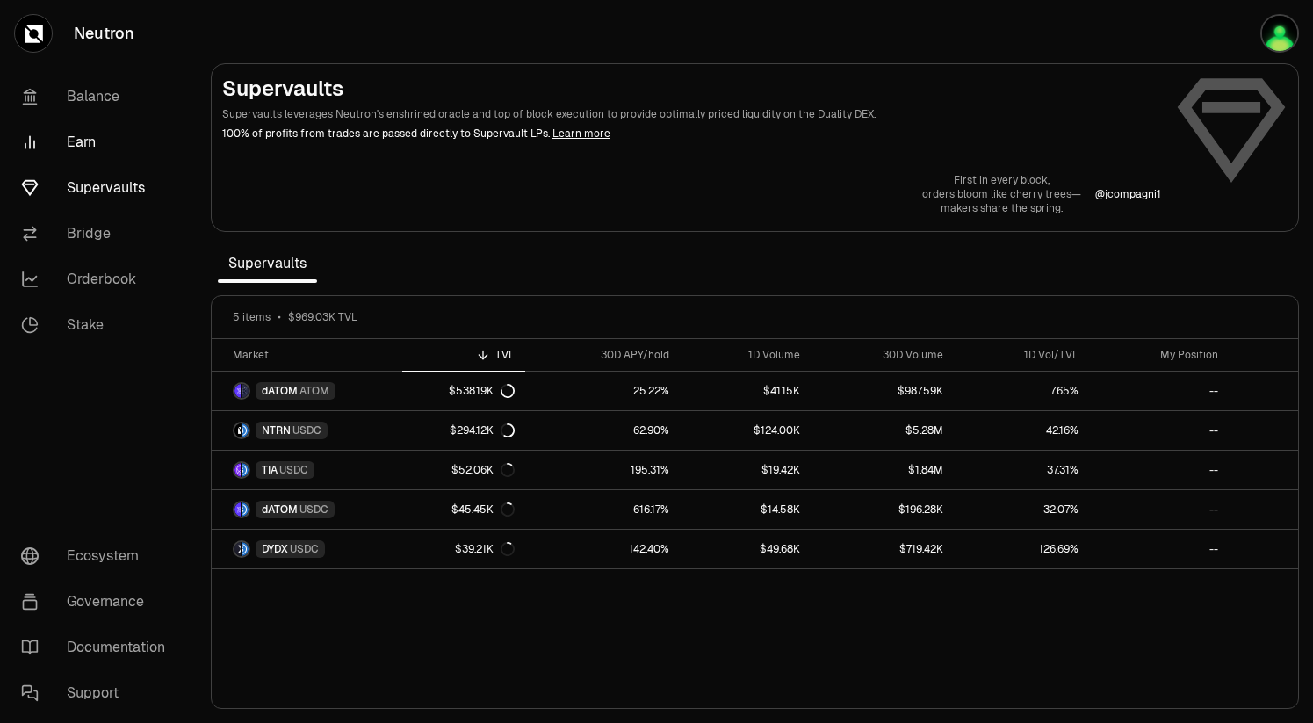
click at [97, 136] on link "Earn" at bounding box center [98, 142] width 183 height 46
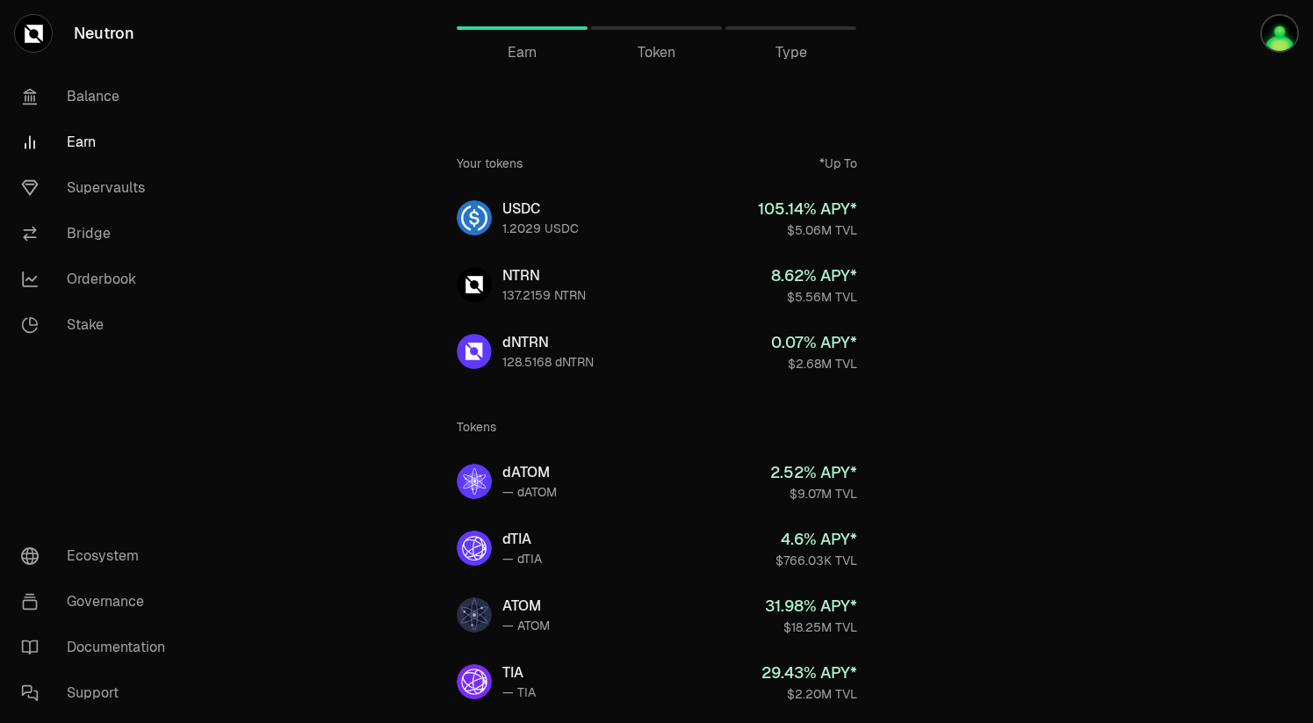
click at [679, 32] on div "Token" at bounding box center [656, 28] width 131 height 42
click at [693, 21] on div "Token" at bounding box center [656, 28] width 131 height 42
click at [764, 24] on div "Type" at bounding box center [790, 28] width 131 height 42
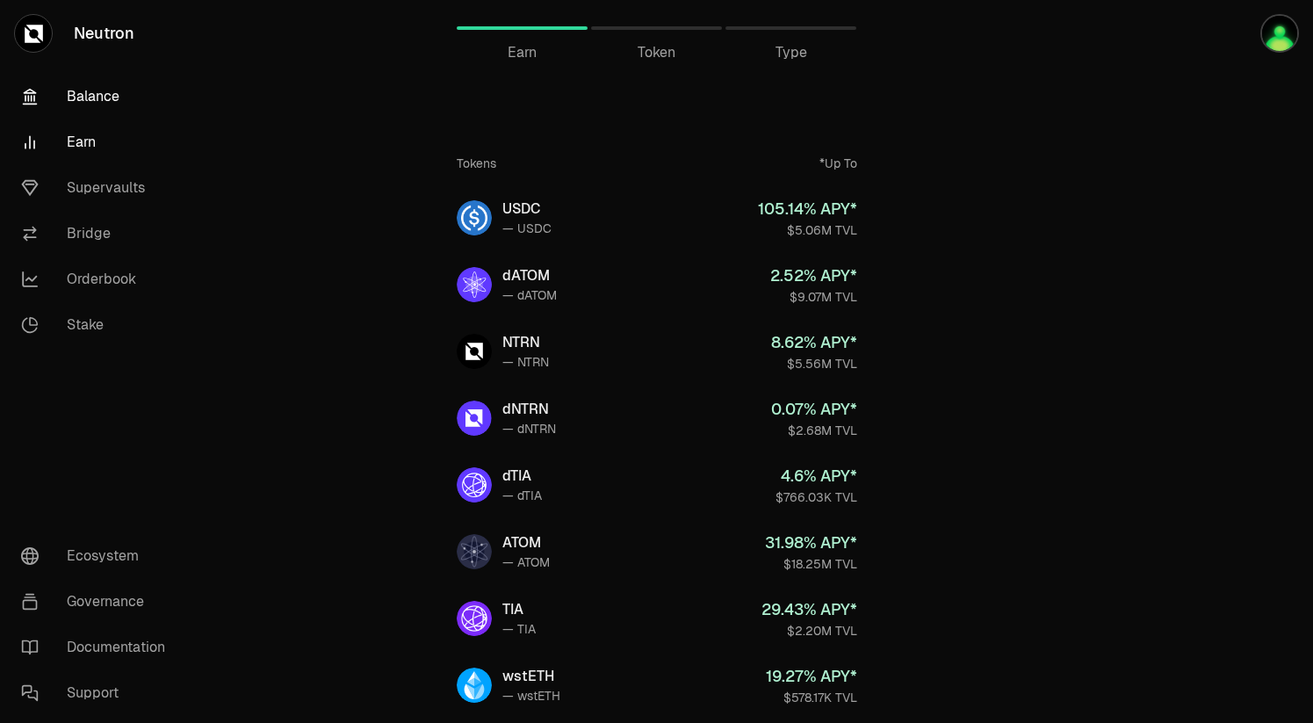
click at [106, 100] on link "Balance" at bounding box center [98, 97] width 183 height 46
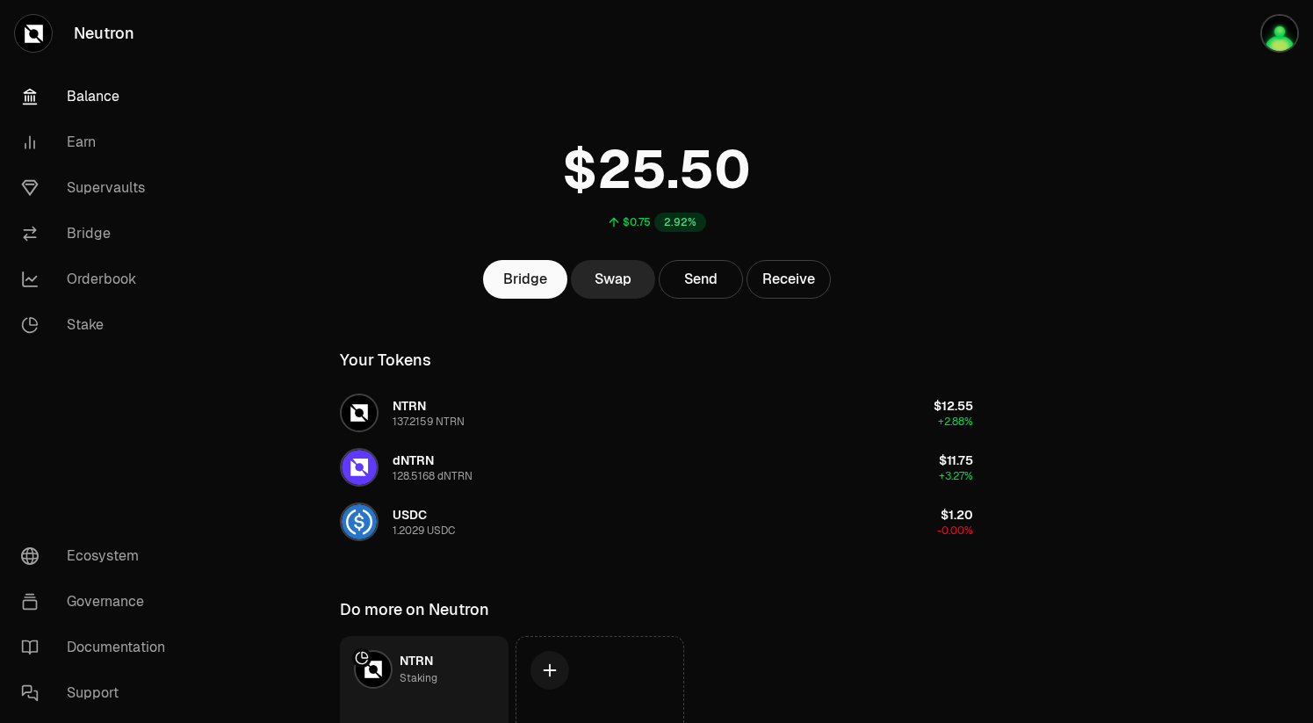
scroll to position [124, 0]
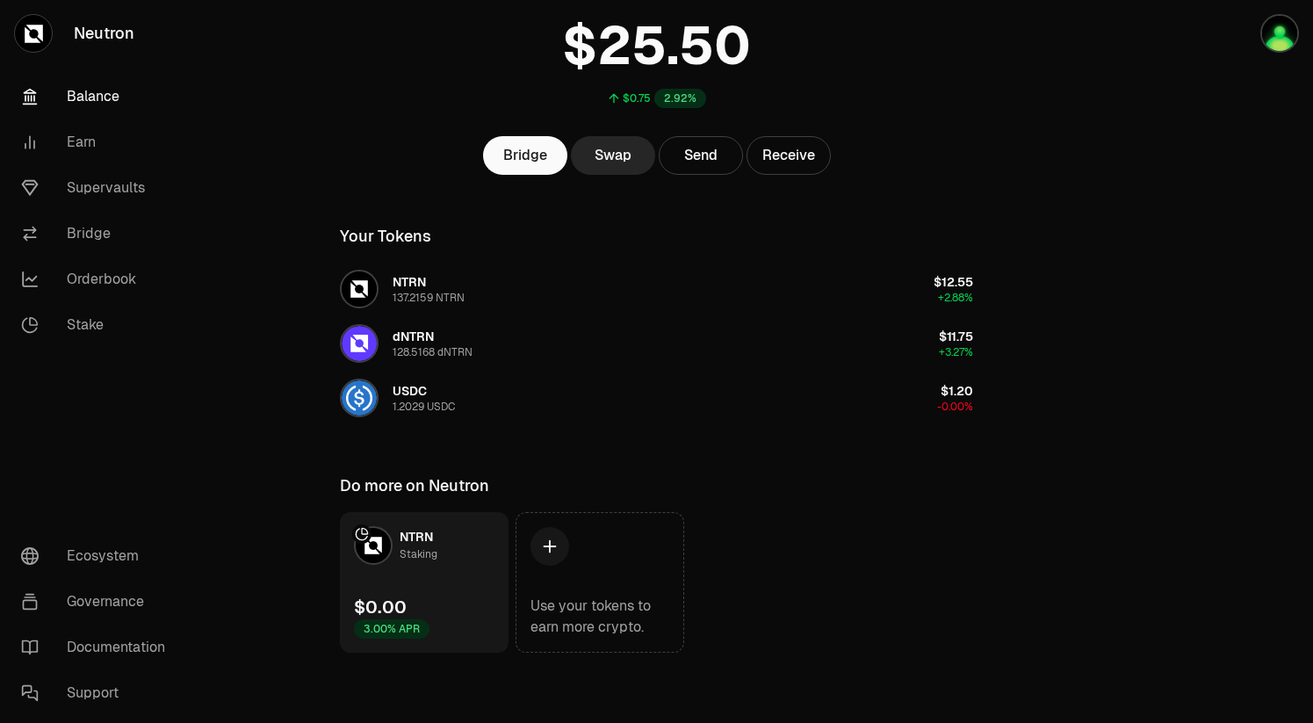
click at [442, 540] on link "NTRN Staking $0.00 3.00% APR" at bounding box center [424, 582] width 169 height 140
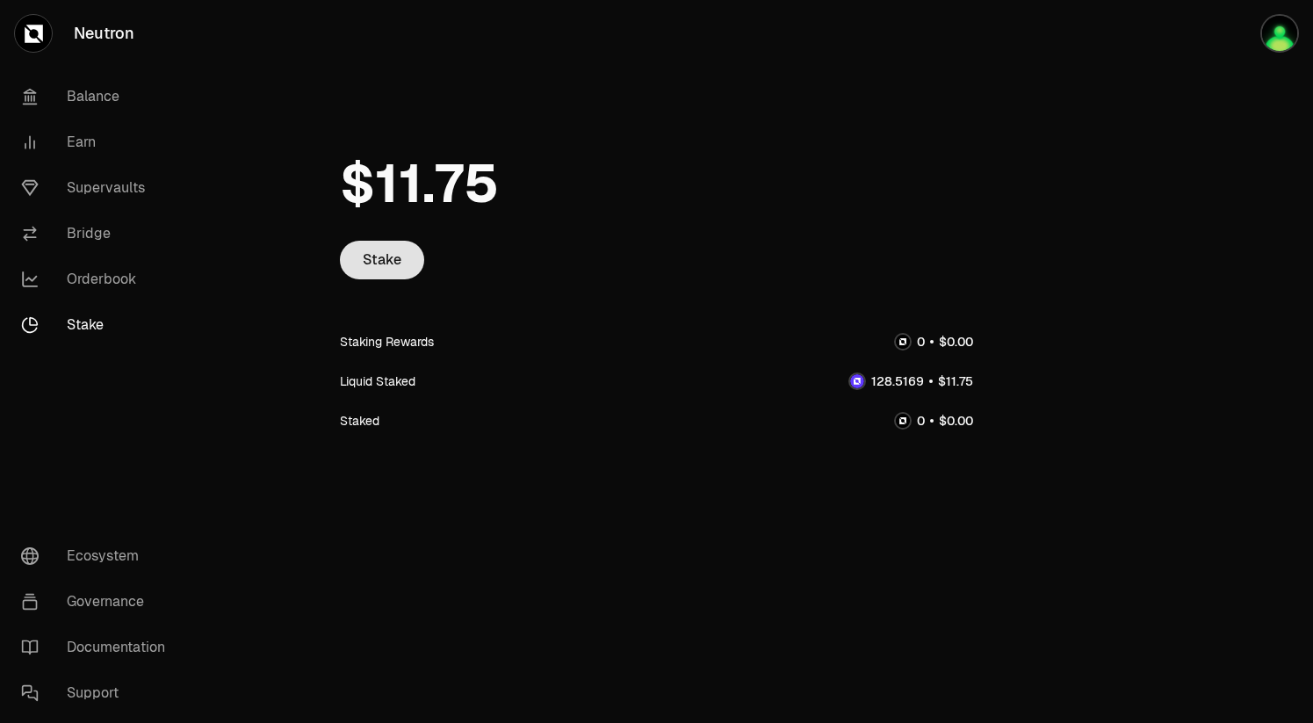
click at [390, 261] on link "Stake" at bounding box center [382, 260] width 84 height 39
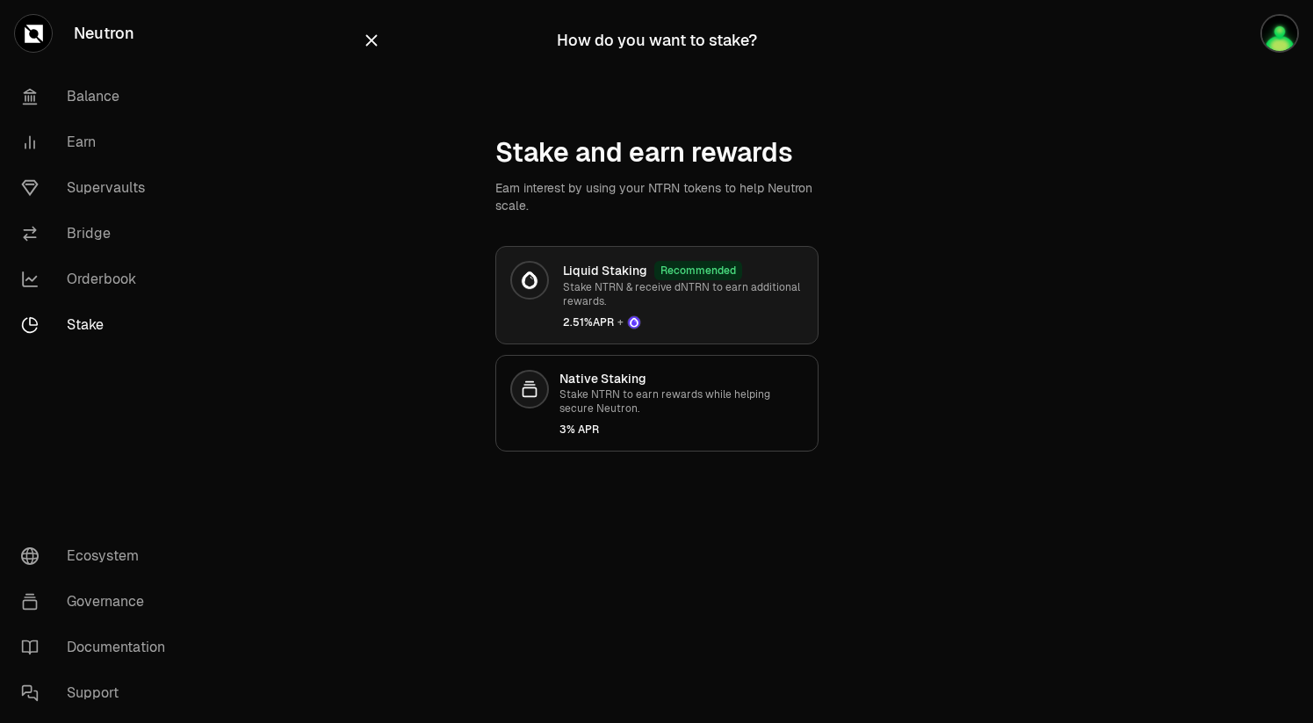
click at [541, 283] on div at bounding box center [529, 280] width 39 height 39
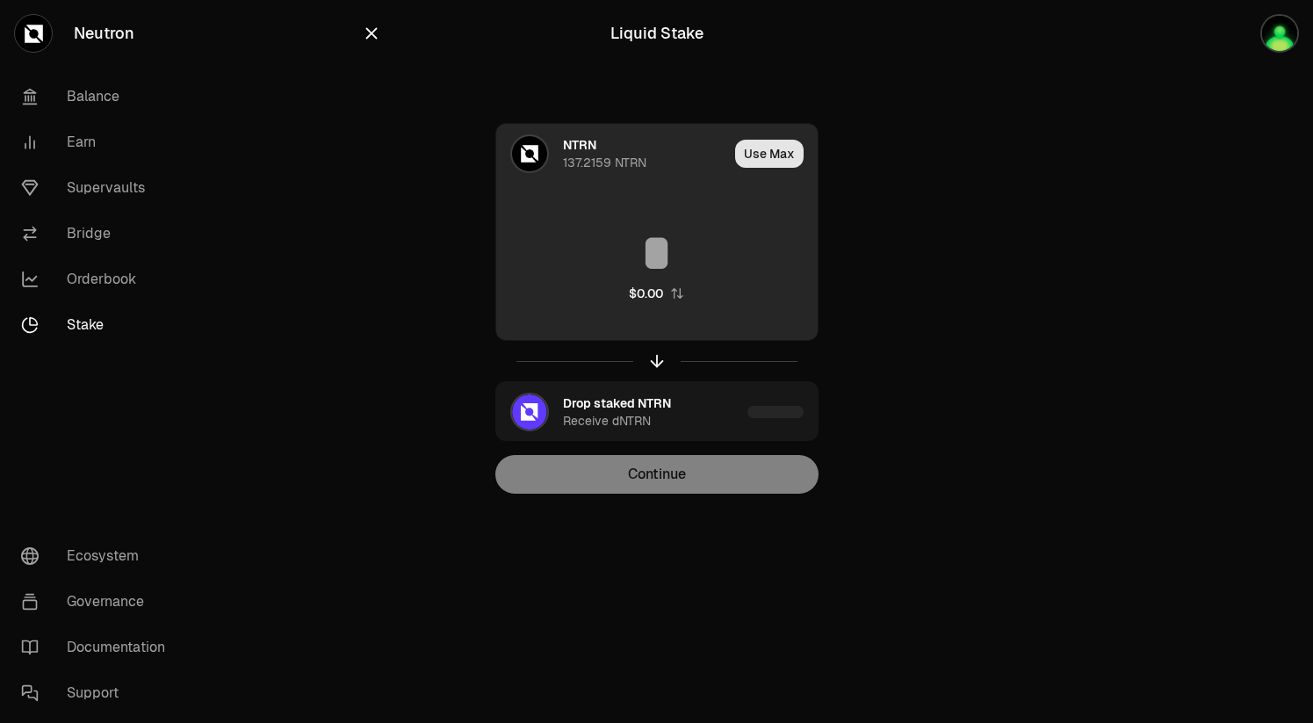
click at [765, 147] on button "Use Max" at bounding box center [769, 154] width 68 height 28
type input "*********"
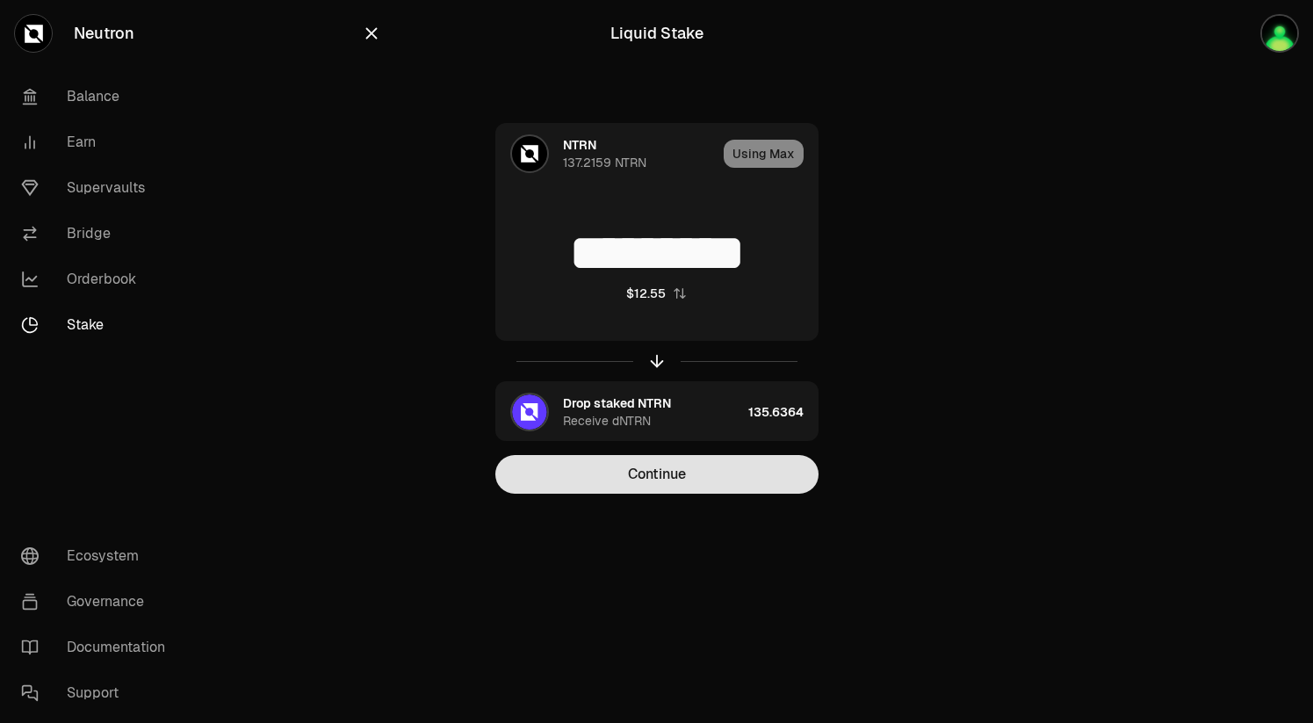
click at [636, 467] on button "Continue" at bounding box center [656, 474] width 323 height 39
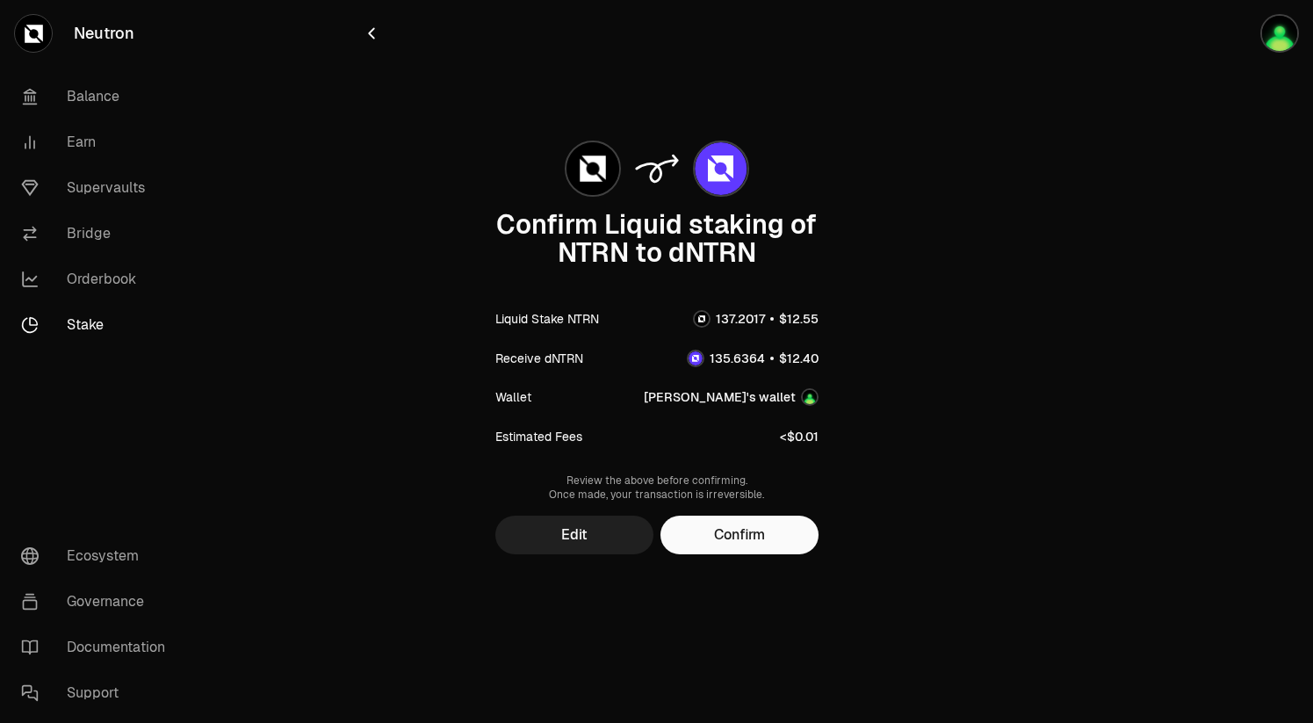
click at [613, 540] on button "Edit" at bounding box center [574, 534] width 158 height 39
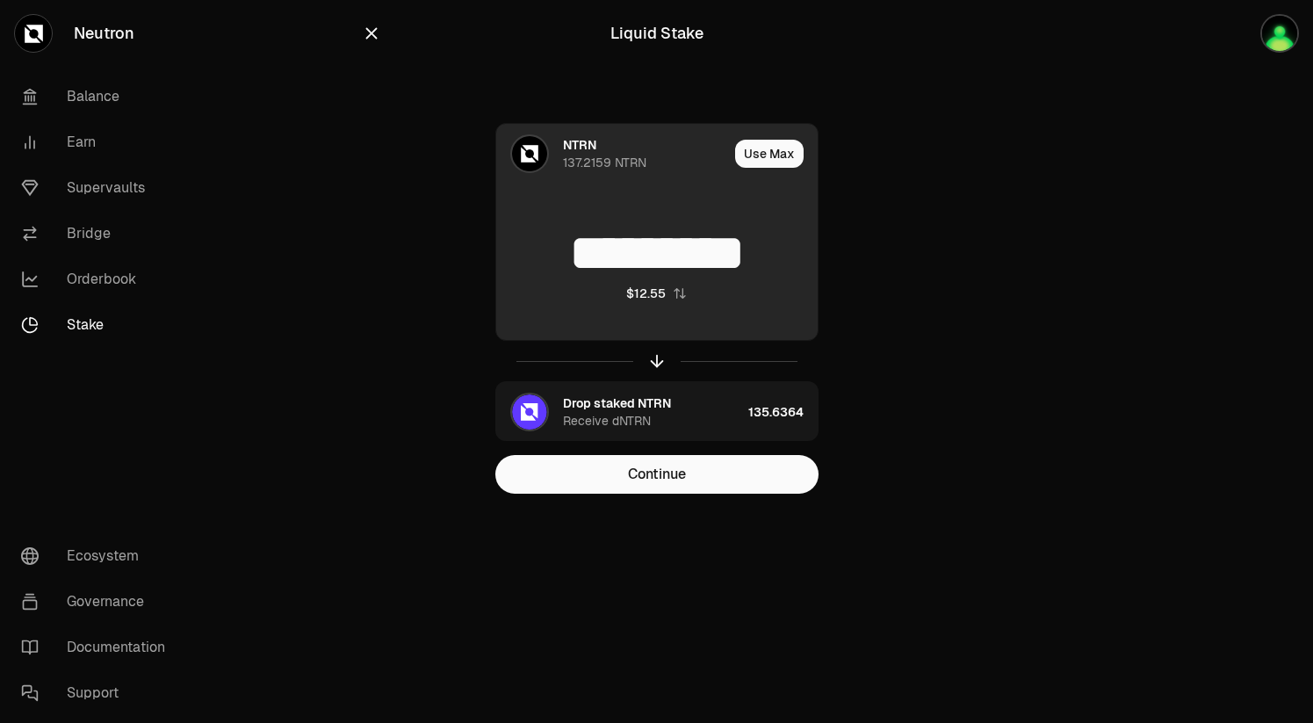
click at [619, 256] on input "*********" at bounding box center [656, 253] width 321 height 53
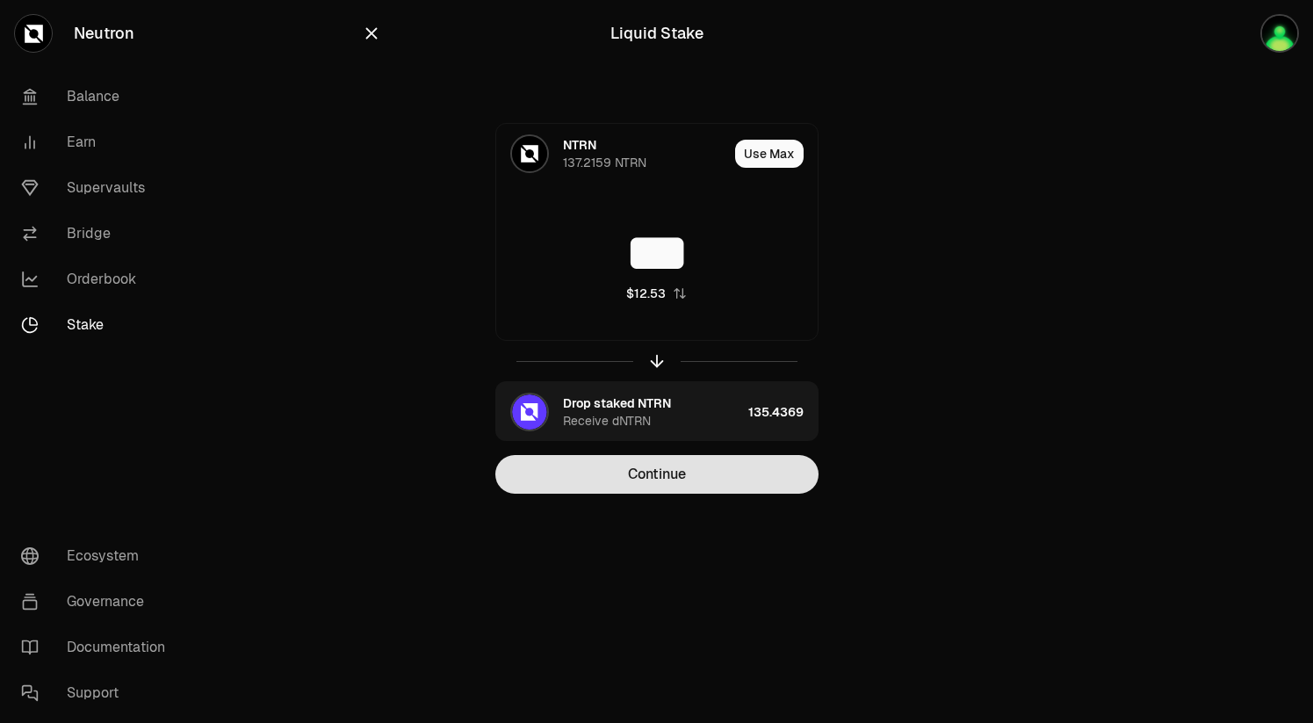
type input "***"
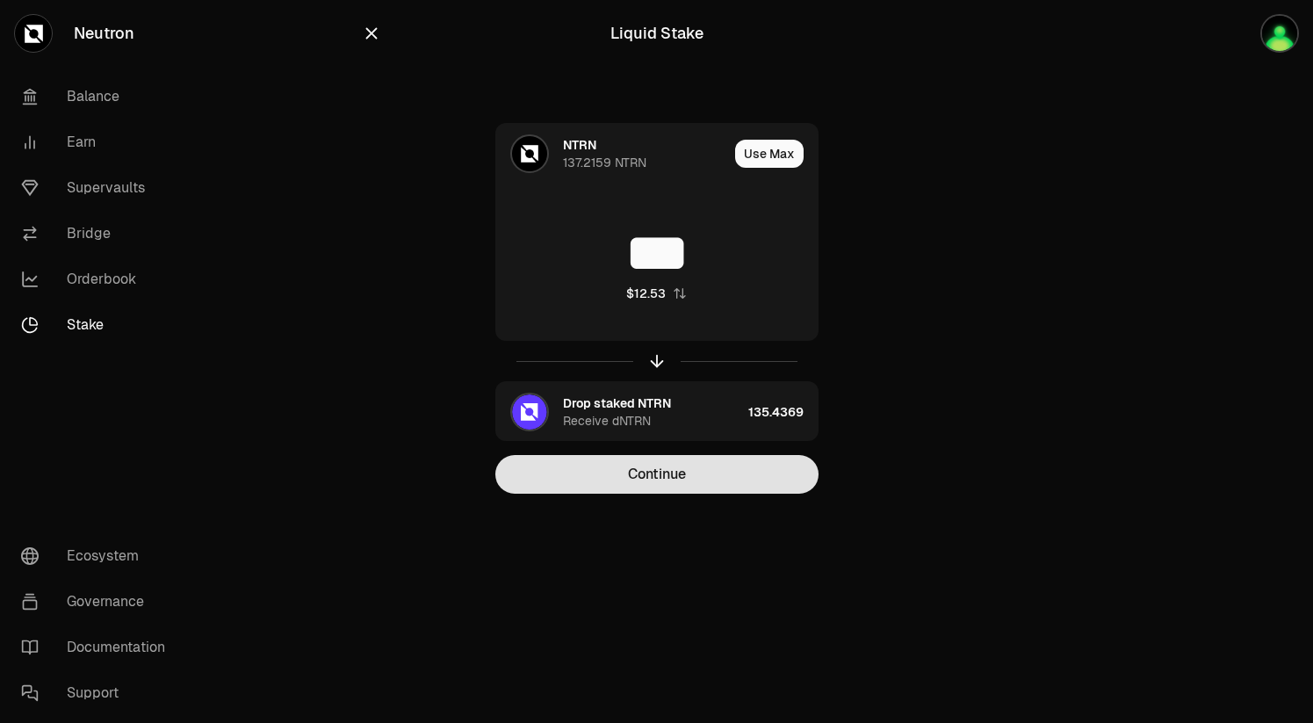
click at [635, 483] on button "Continue" at bounding box center [656, 474] width 323 height 39
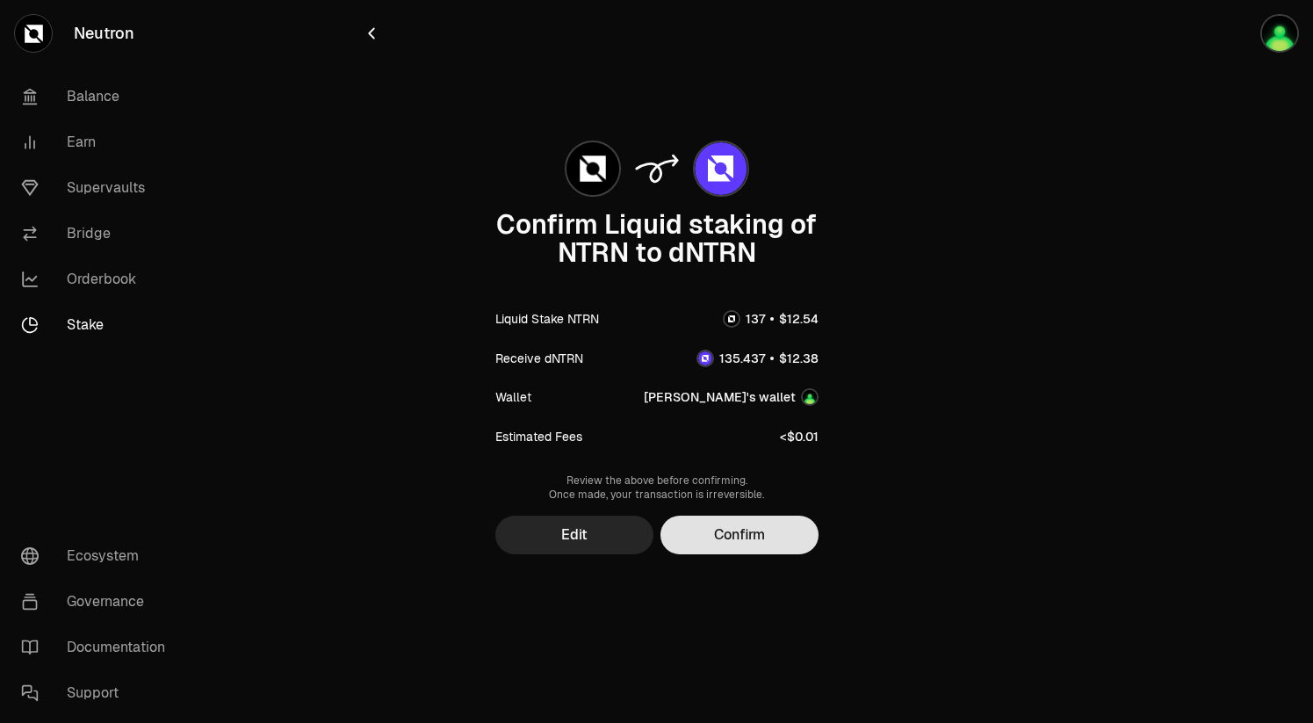
click at [725, 535] on button "Confirm" at bounding box center [739, 534] width 158 height 39
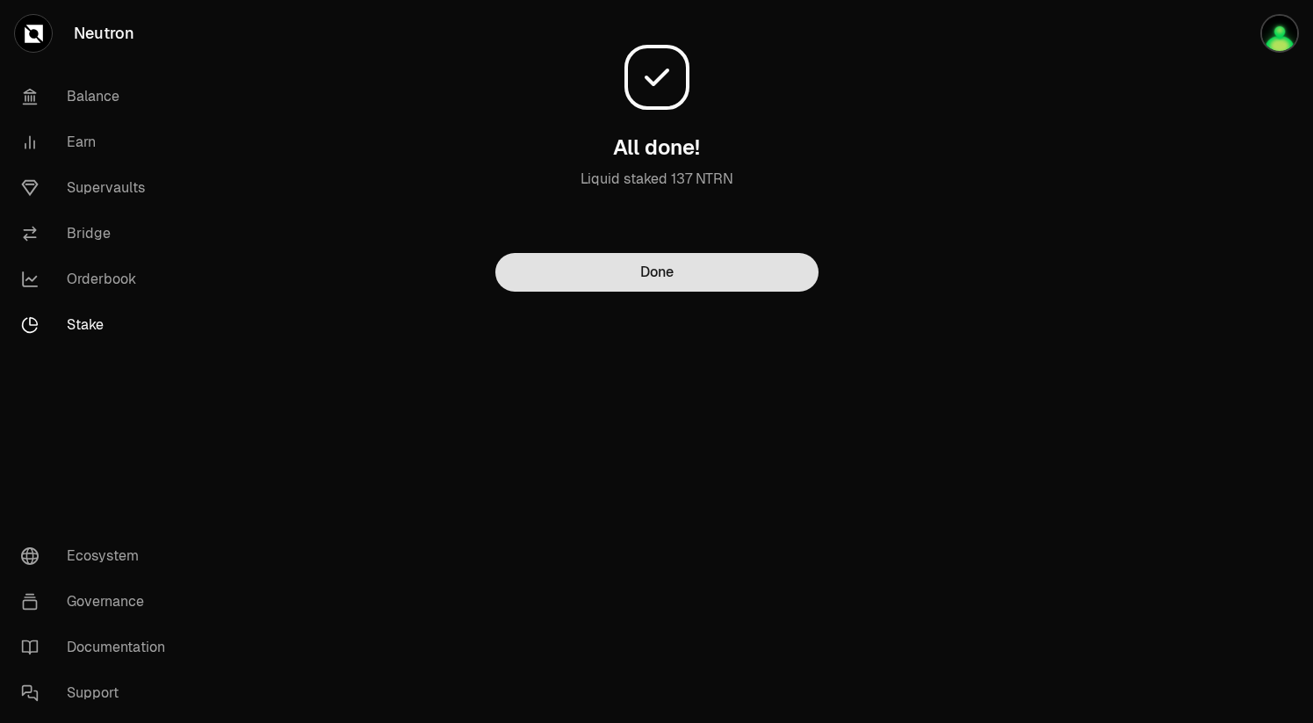
click at [658, 276] on button "Done" at bounding box center [656, 272] width 323 height 39
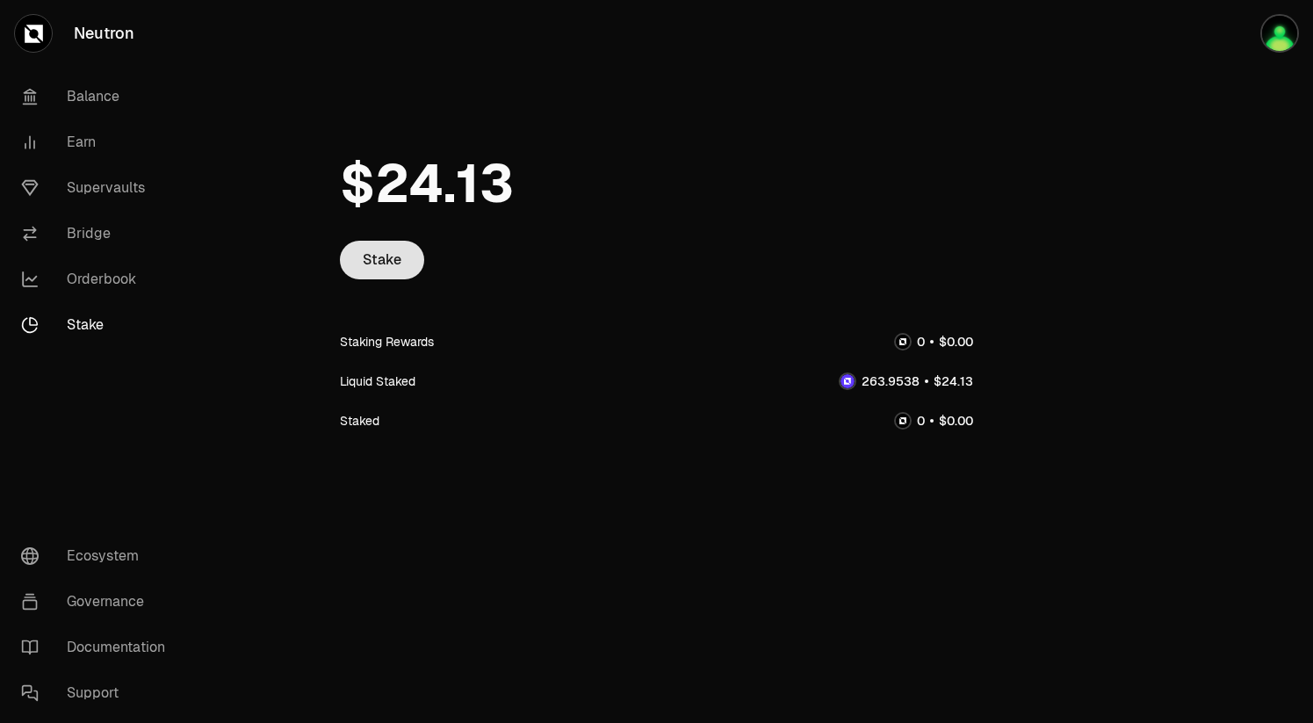
click at [394, 259] on link "Stake" at bounding box center [382, 260] width 84 height 39
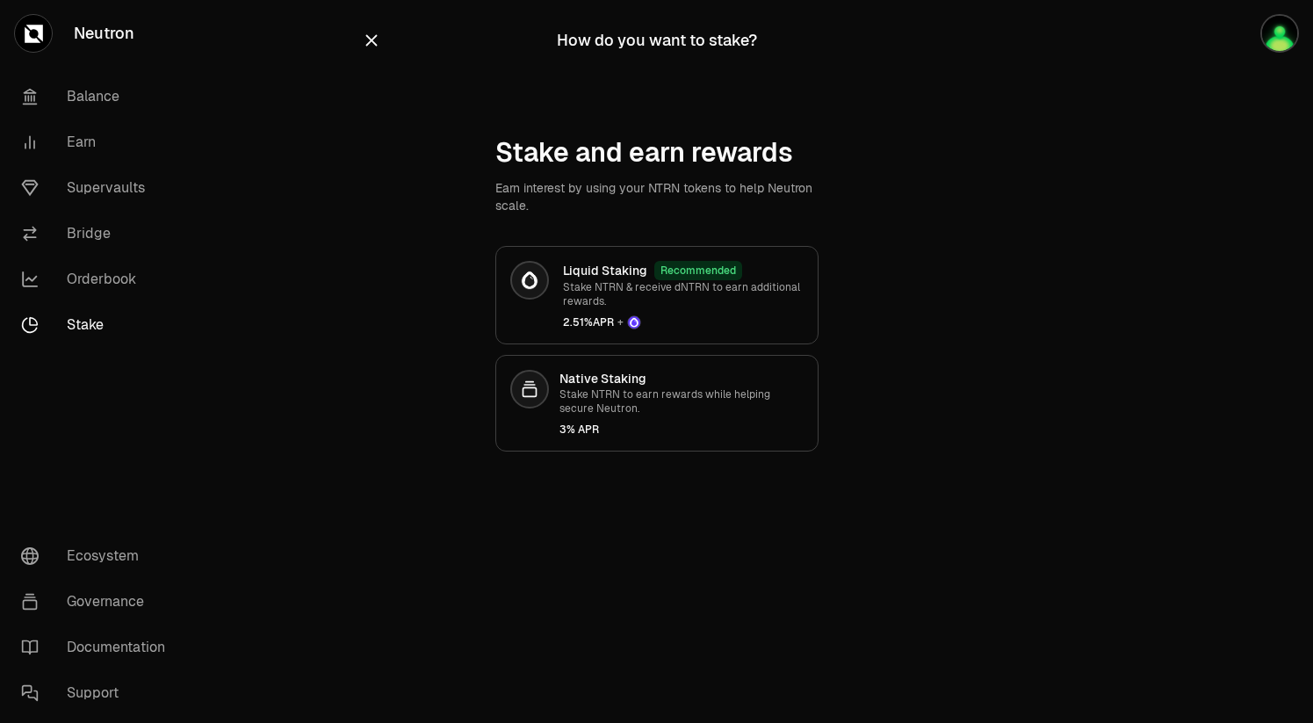
click at [377, 40] on icon "button" at bounding box center [371, 40] width 19 height 19
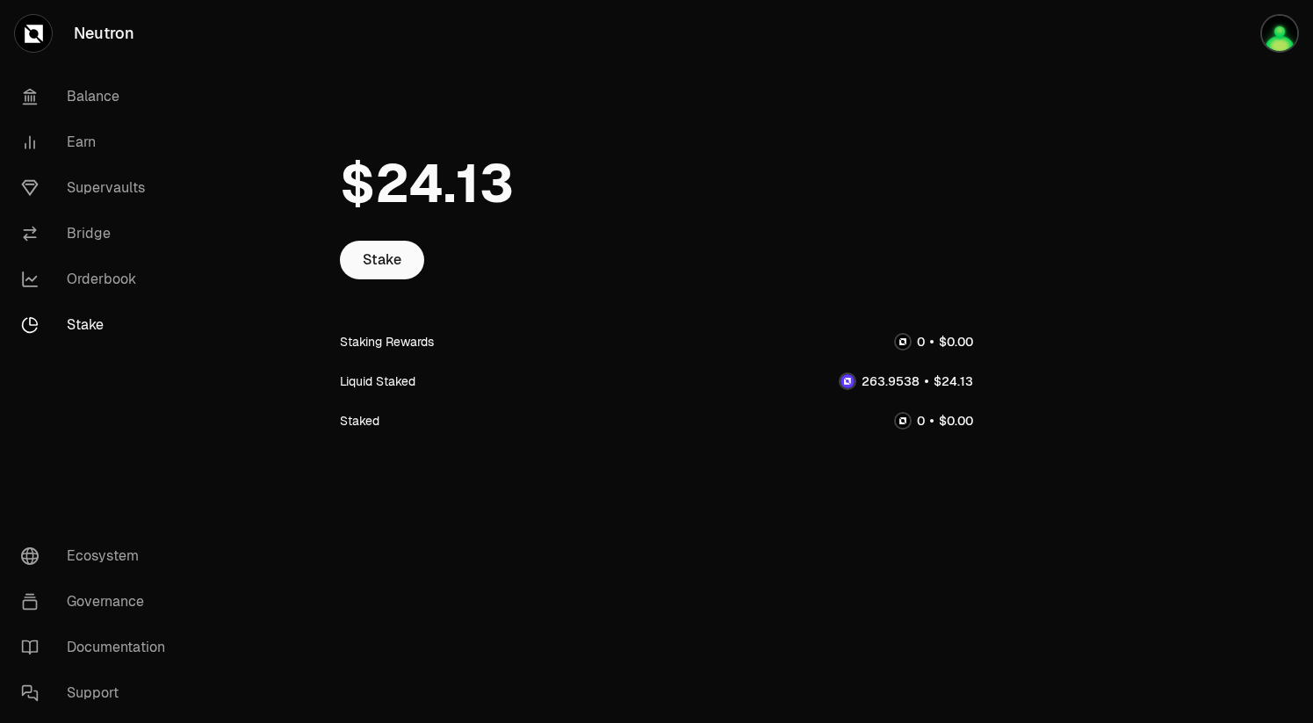
click at [868, 385] on span "2" at bounding box center [865, 381] width 8 height 16
click at [703, 338] on div "Staking Rewards" at bounding box center [656, 341] width 633 height 40
click at [112, 284] on link "Orderbook" at bounding box center [98, 279] width 183 height 46
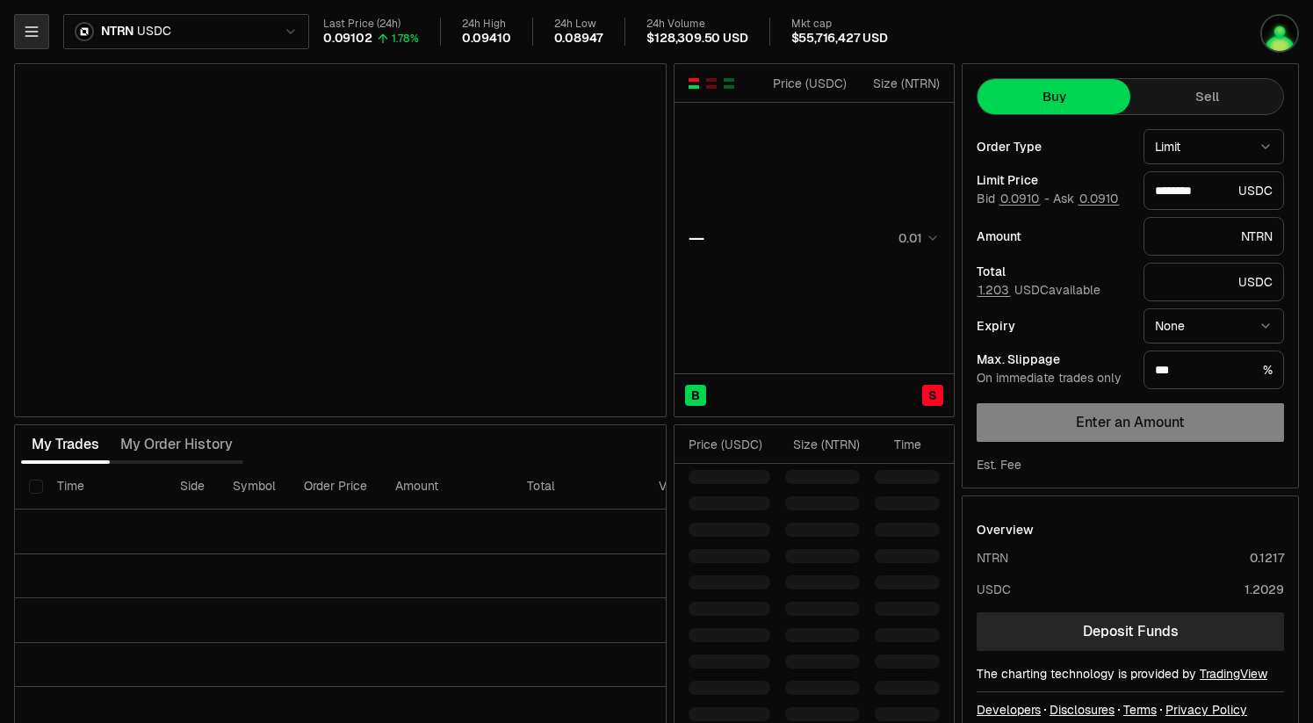
type input "********"
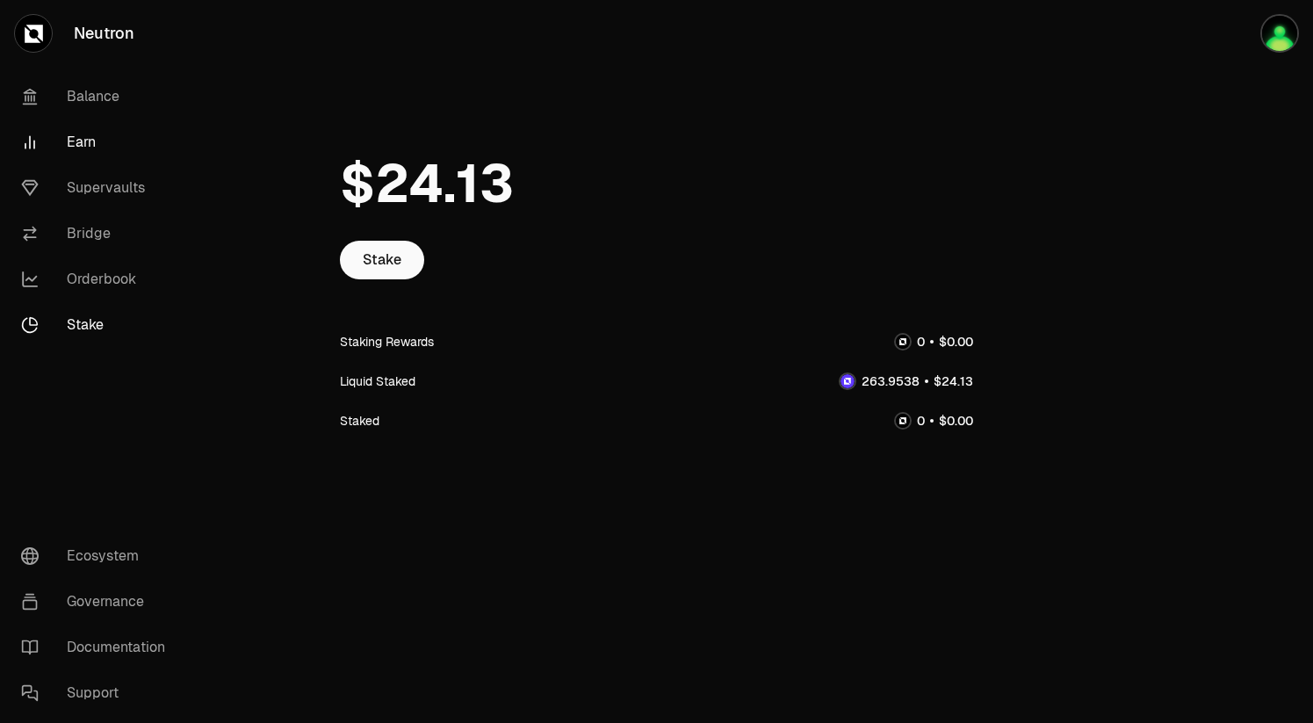
click at [69, 145] on link "Earn" at bounding box center [98, 142] width 183 height 46
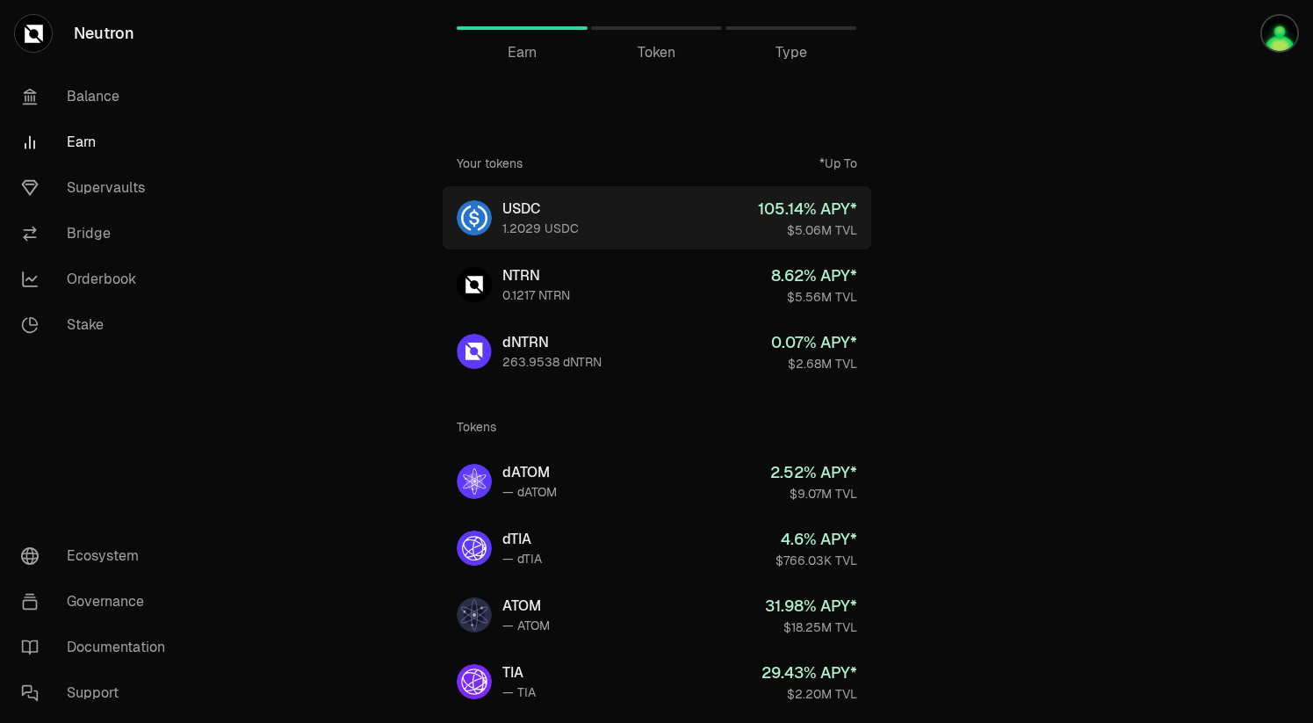
click at [600, 241] on link "USDC 1.2029 USDC 105.14 % APY* $5.06M TVL" at bounding box center [657, 217] width 428 height 63
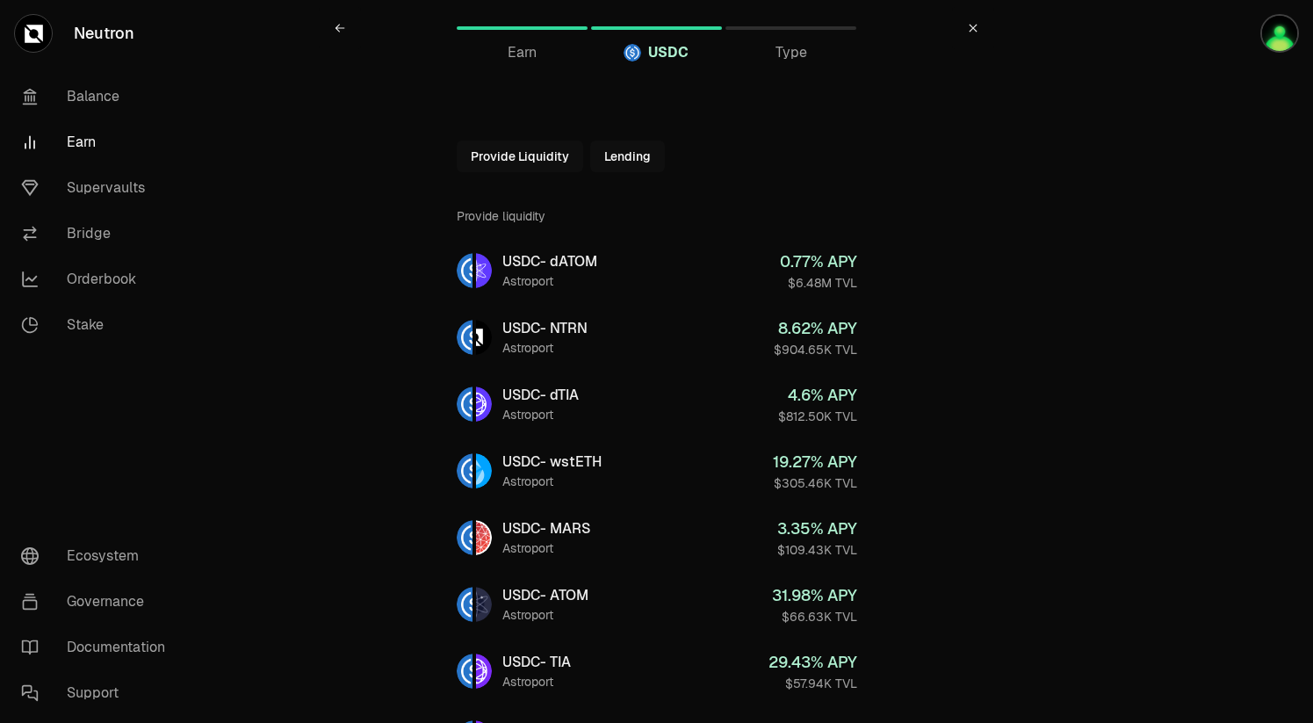
click at [555, 151] on button "Provide Liquidity" at bounding box center [520, 156] width 126 height 32
click at [467, 154] on icon at bounding box center [472, 156] width 14 height 14
click at [98, 104] on link "Balance" at bounding box center [98, 97] width 183 height 46
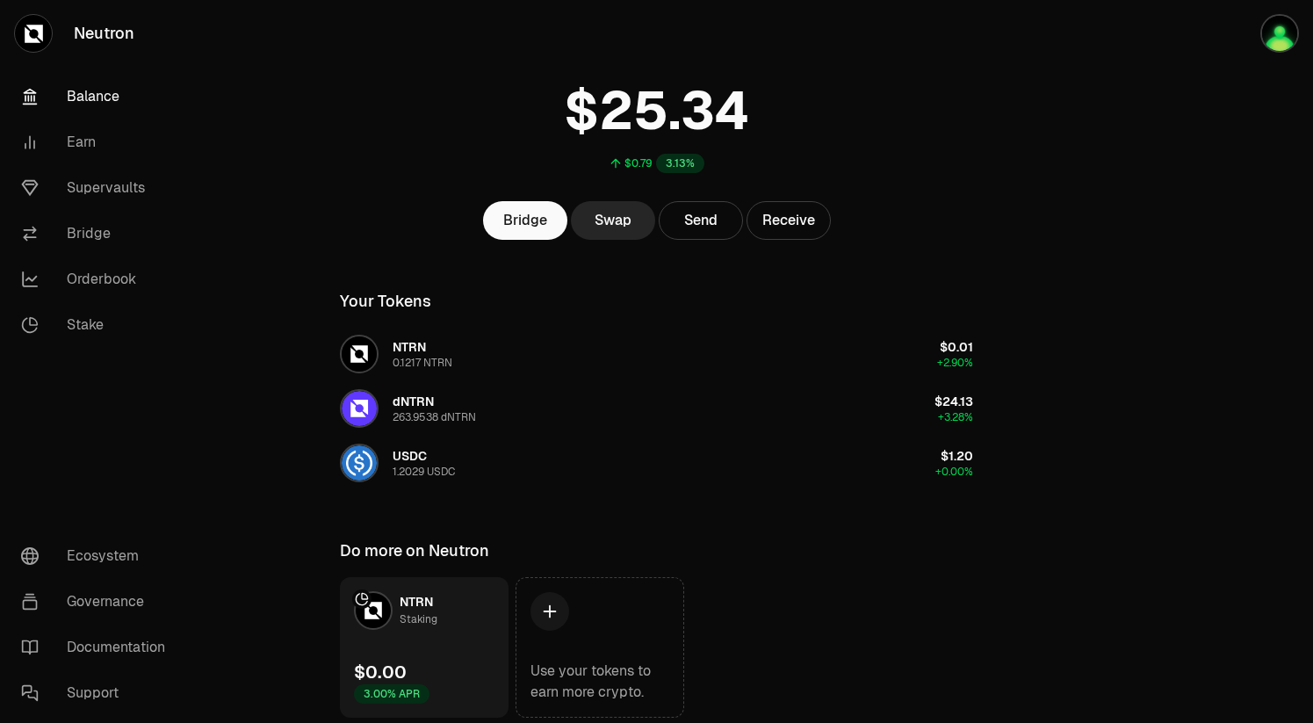
scroll to position [124, 0]
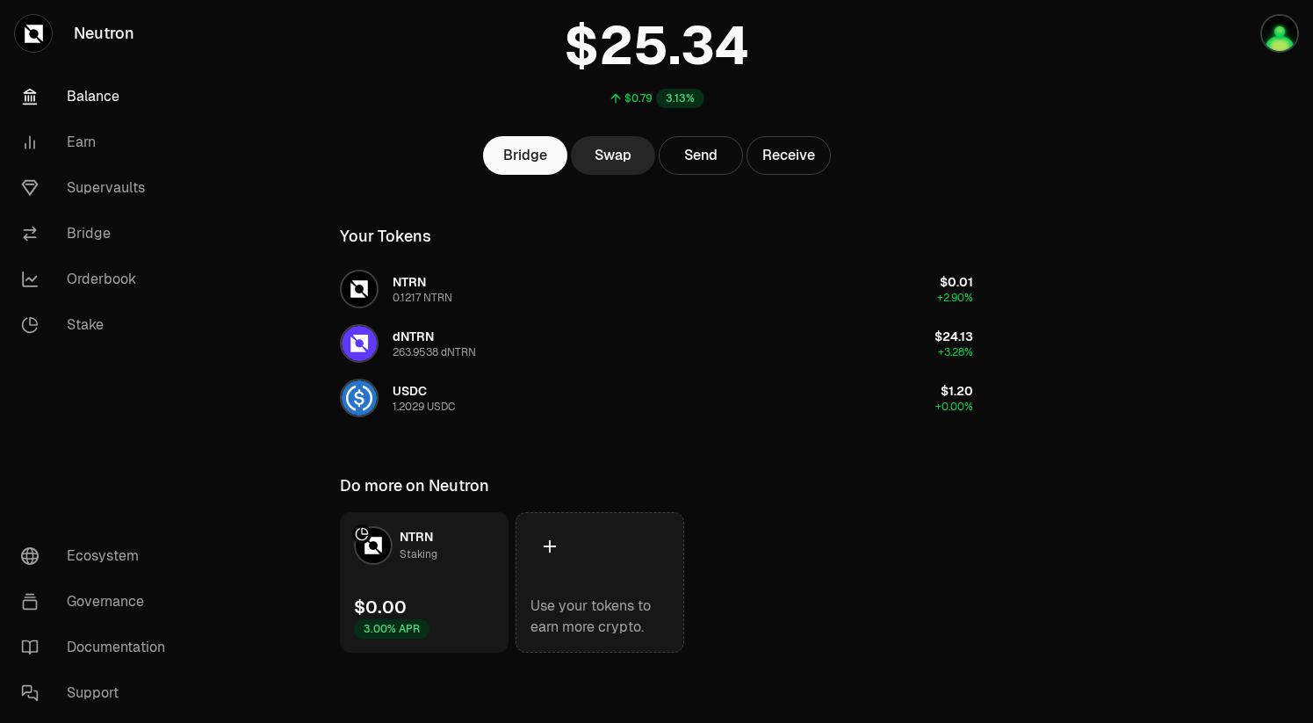
click at [590, 586] on link "Use your tokens to earn more crypto." at bounding box center [599, 582] width 169 height 140
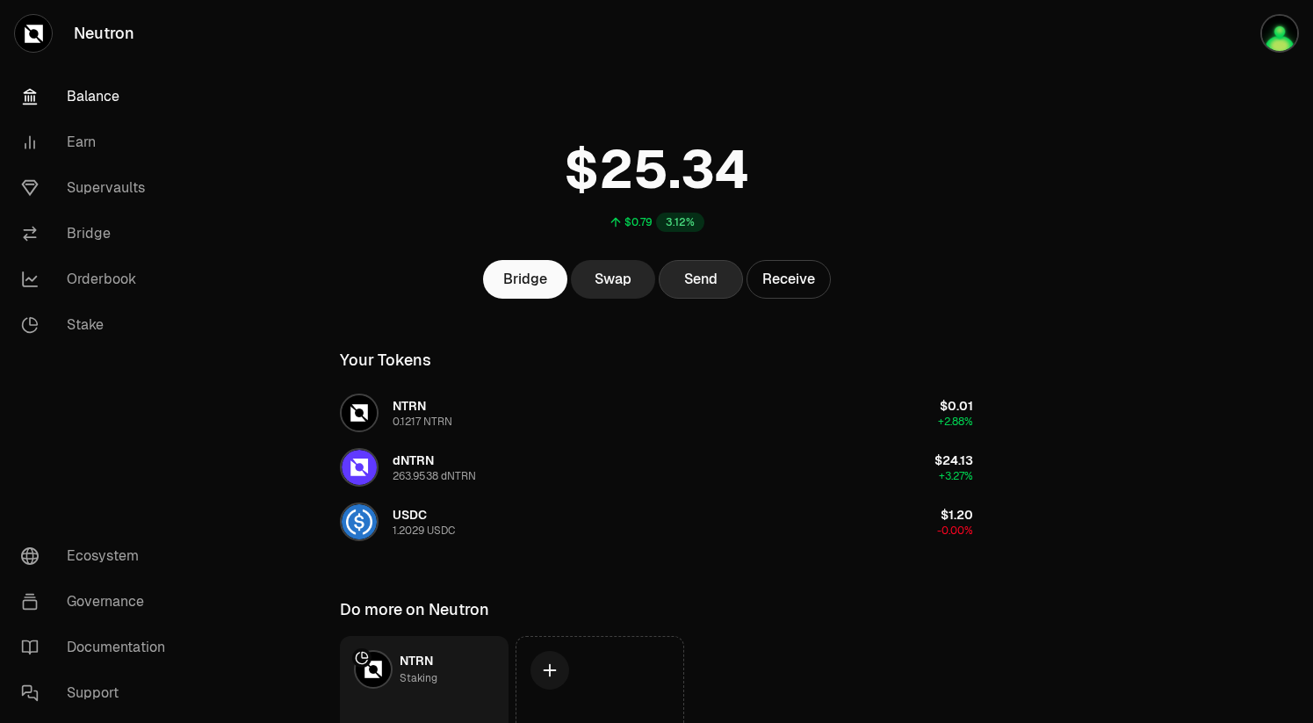
click at [709, 273] on button "Send" at bounding box center [701, 279] width 84 height 39
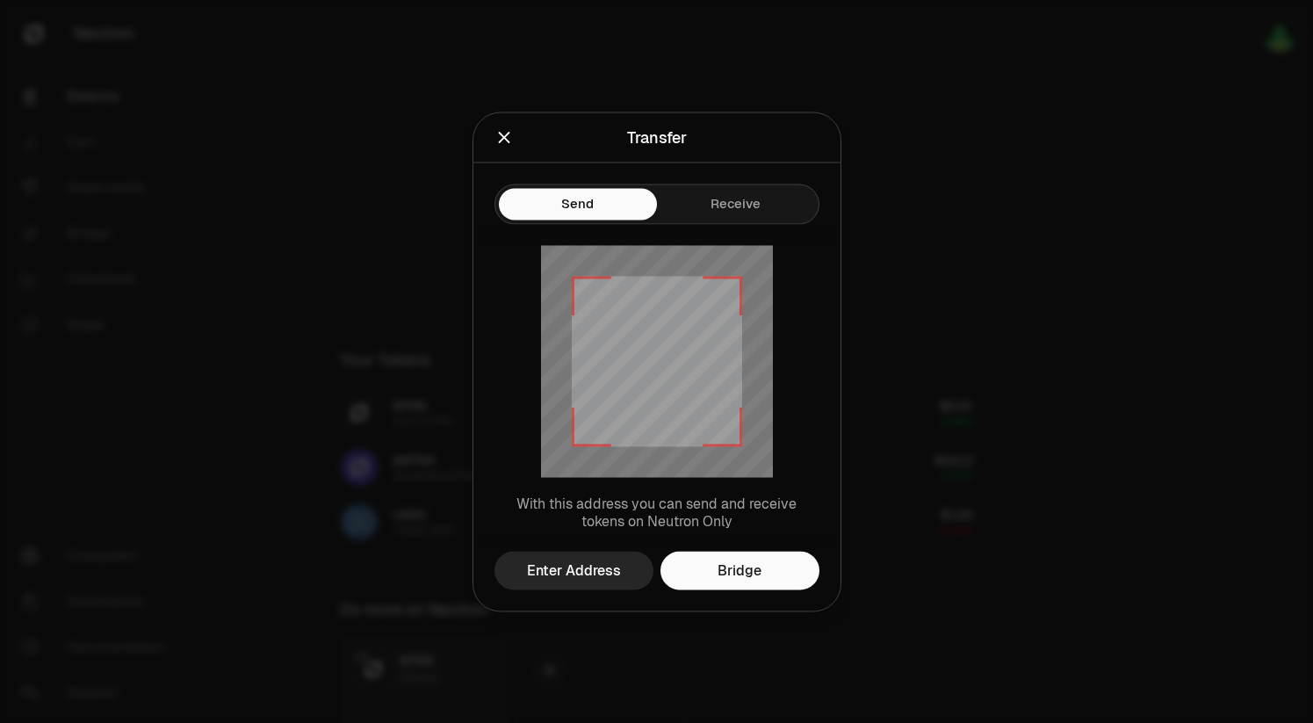
click at [498, 140] on icon "Close" at bounding box center [503, 136] width 19 height 19
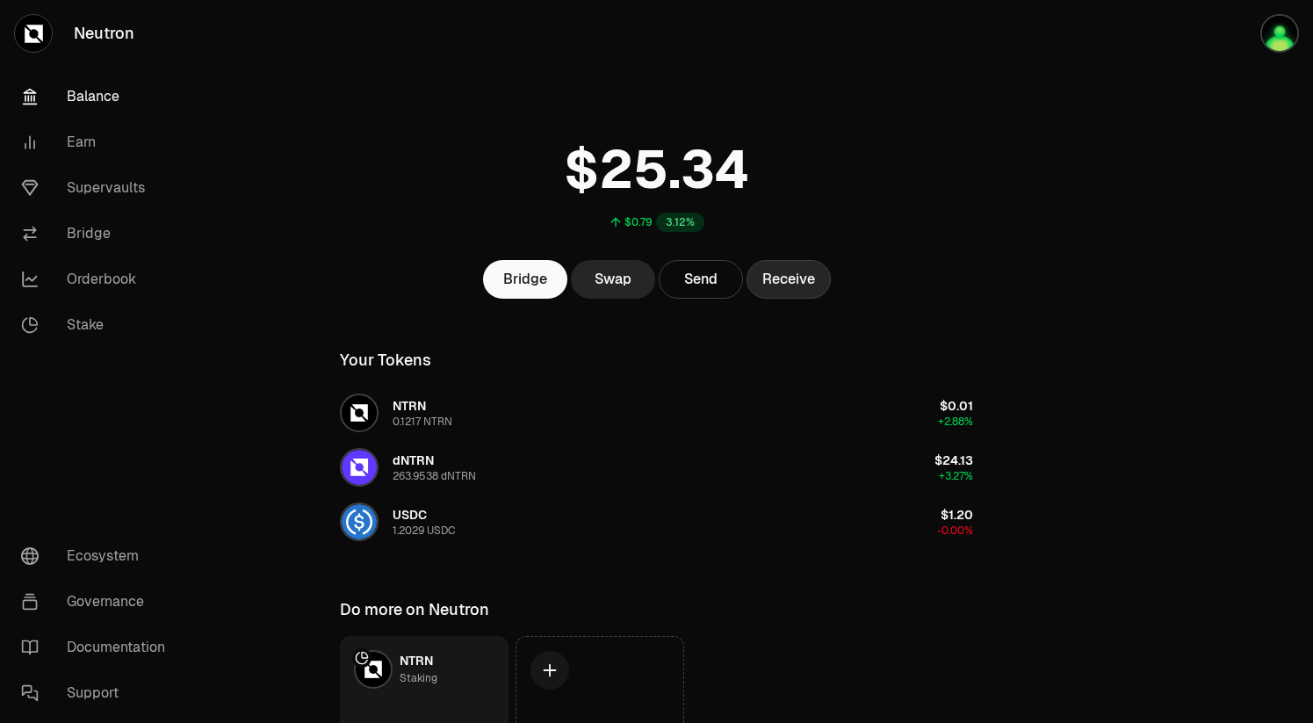
click at [784, 284] on button "Receive" at bounding box center [788, 279] width 84 height 39
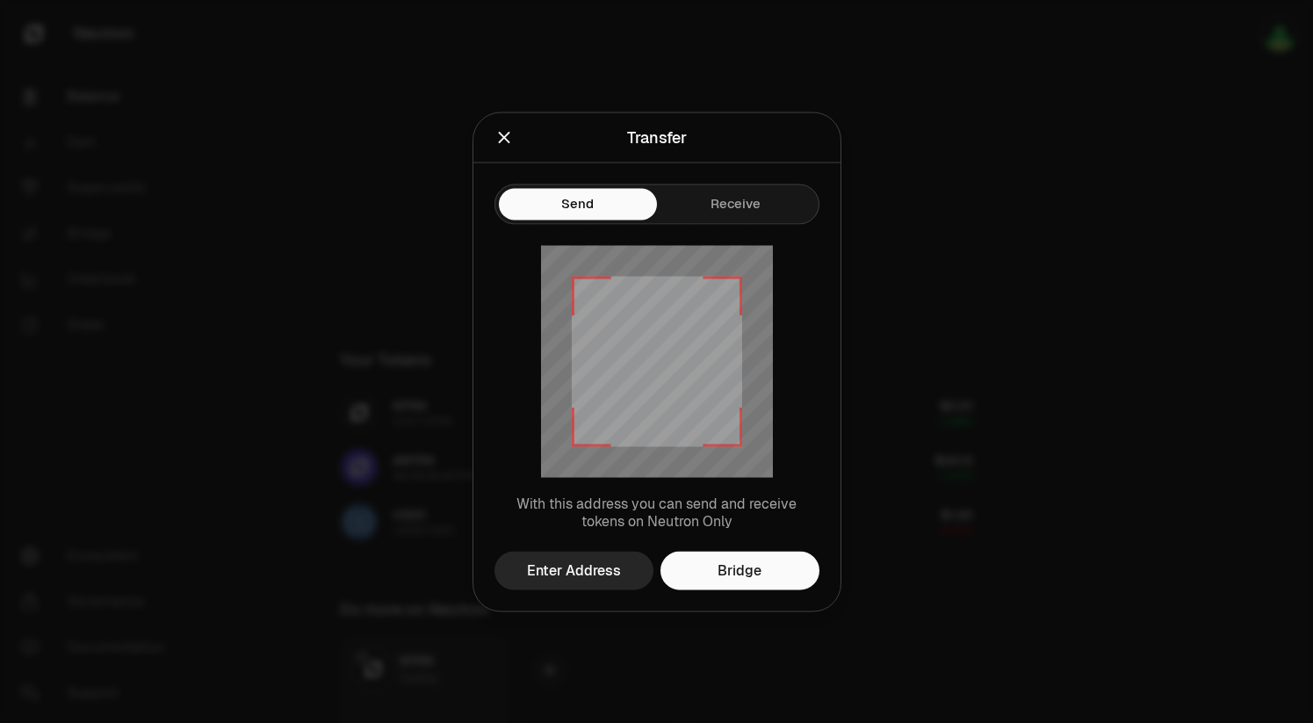
click at [589, 184] on div "Send Receive" at bounding box center [656, 204] width 325 height 40
click at [738, 213] on div "Send Receive With this address you can send and receive tokens on Neutron Only …" at bounding box center [656, 386] width 367 height 448
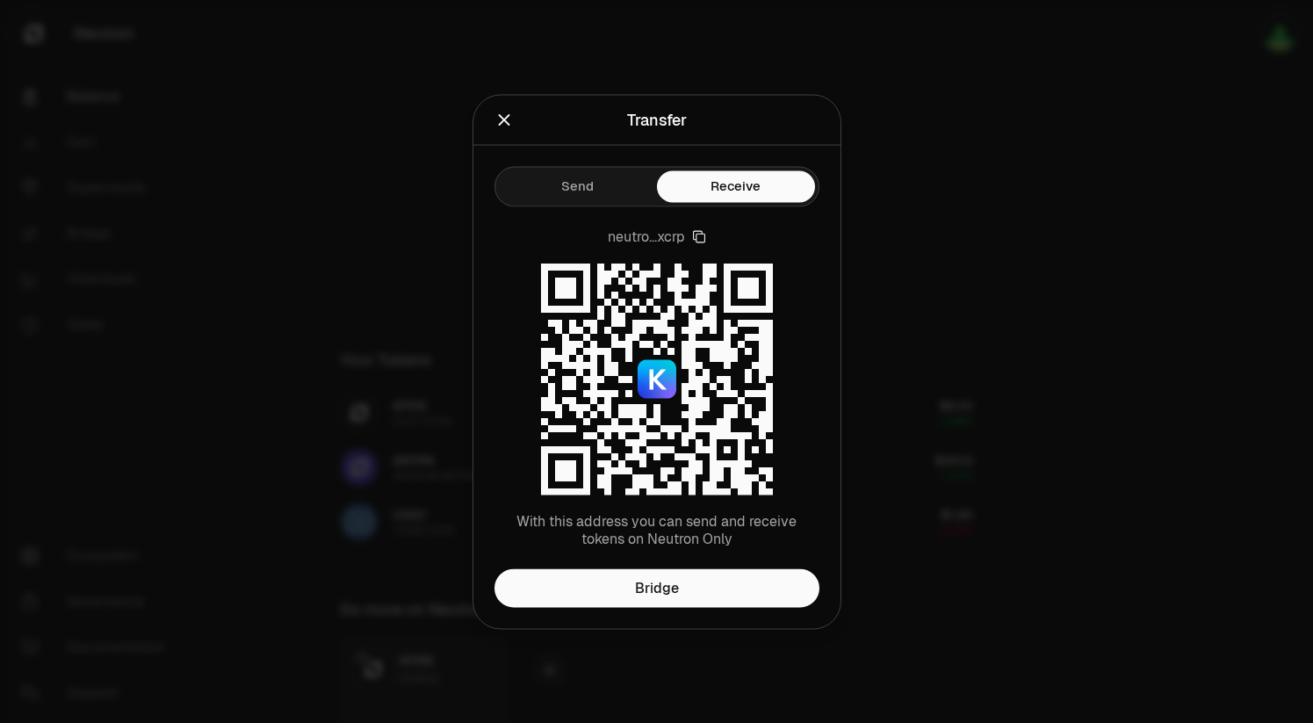
click at [872, 151] on div at bounding box center [656, 361] width 1313 height 723
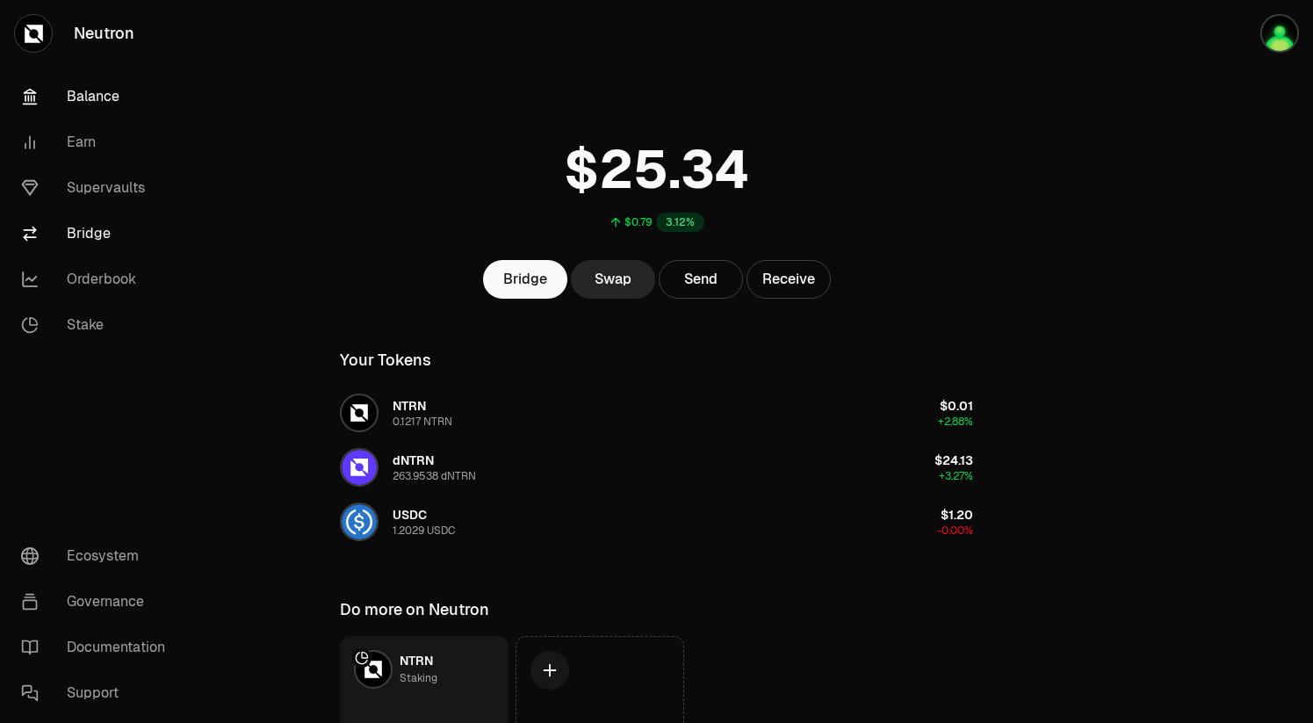
click at [99, 222] on link "Bridge" at bounding box center [98, 234] width 183 height 46
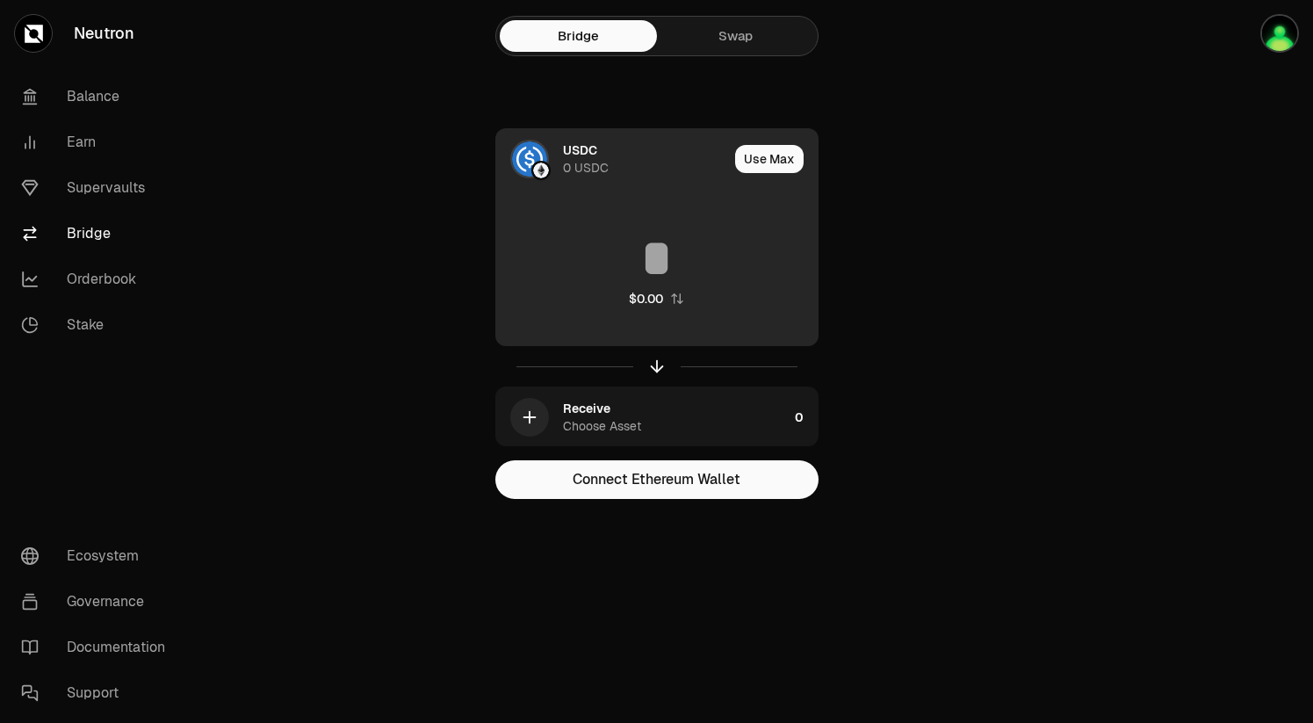
click at [644, 220] on div "$0.00" at bounding box center [656, 269] width 321 height 155
click at [740, 164] on button "Use Max" at bounding box center [769, 159] width 68 height 28
type input "*"
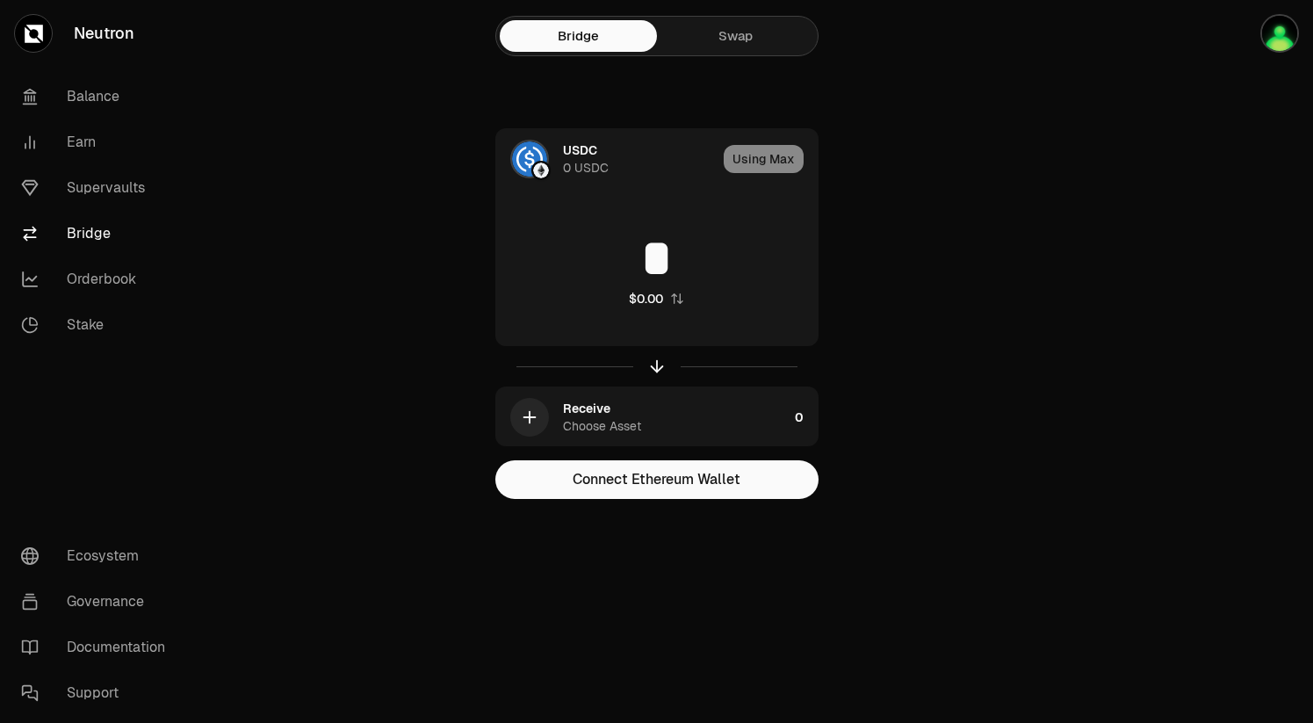
click at [725, 32] on link "Swap" at bounding box center [735, 36] width 157 height 32
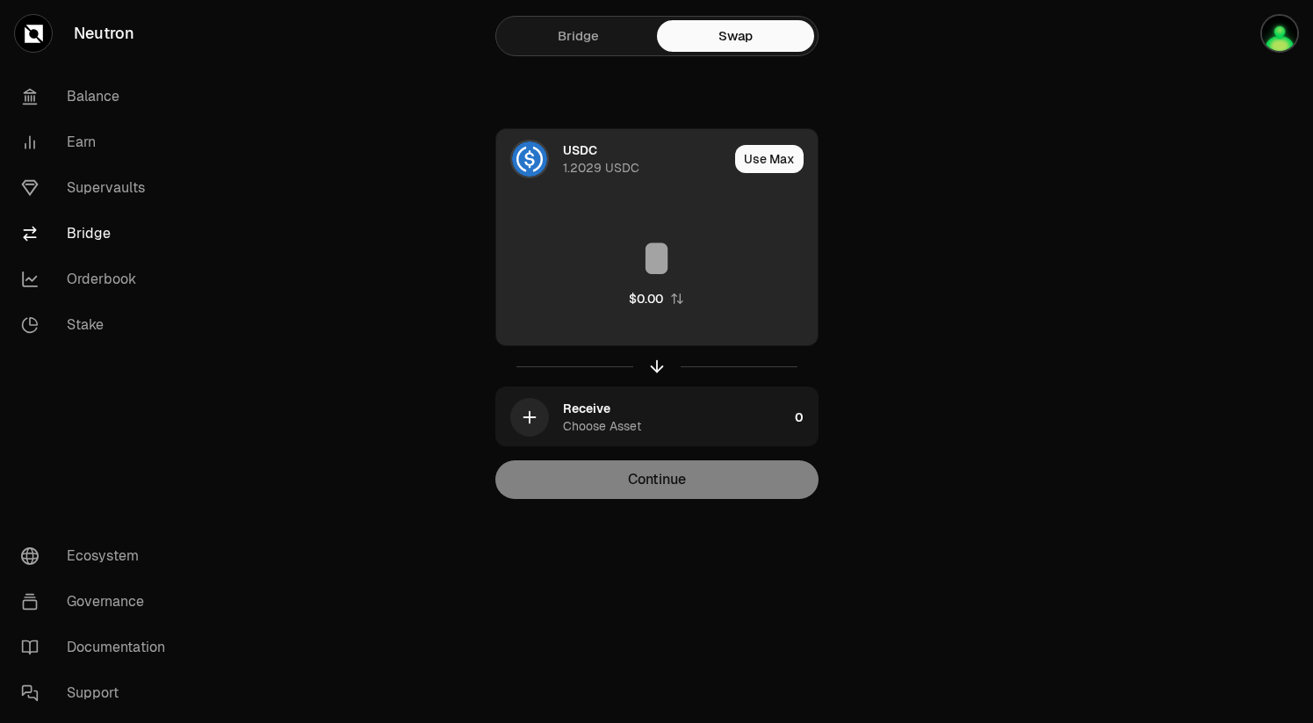
click at [656, 241] on input at bounding box center [656, 258] width 321 height 53
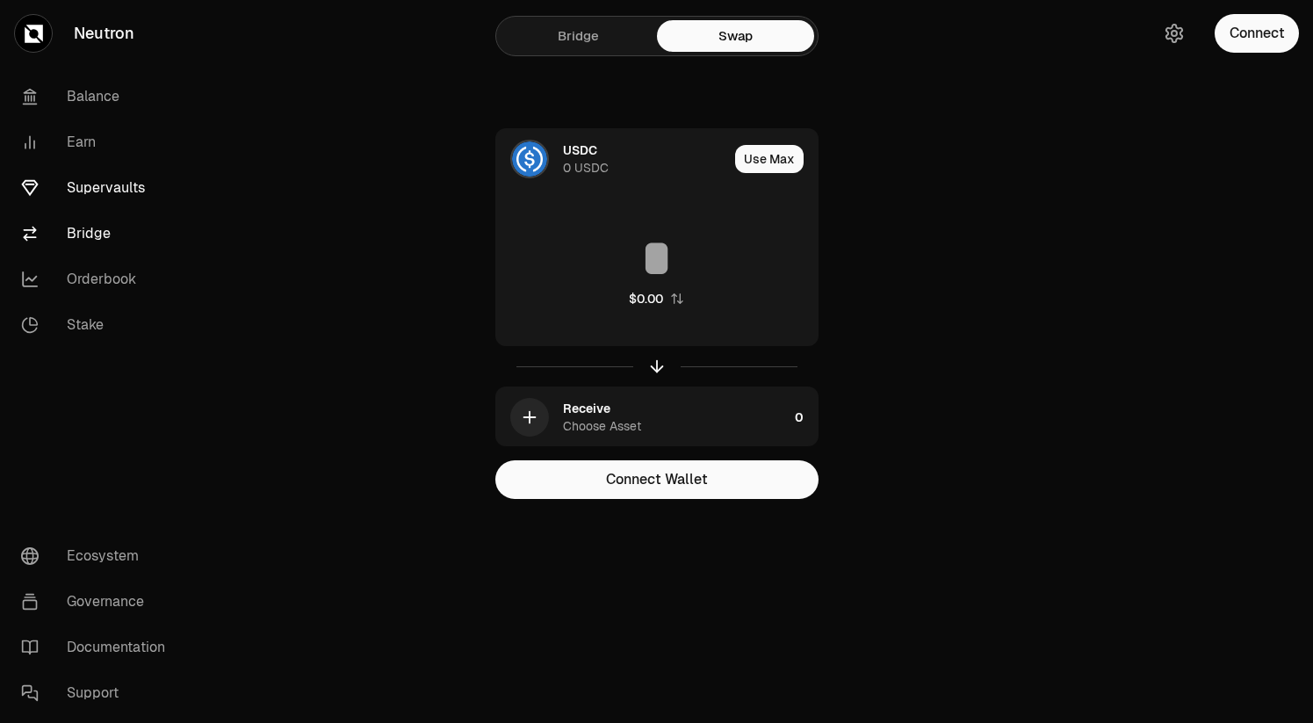
click at [126, 188] on link "Supervaults" at bounding box center [98, 188] width 183 height 46
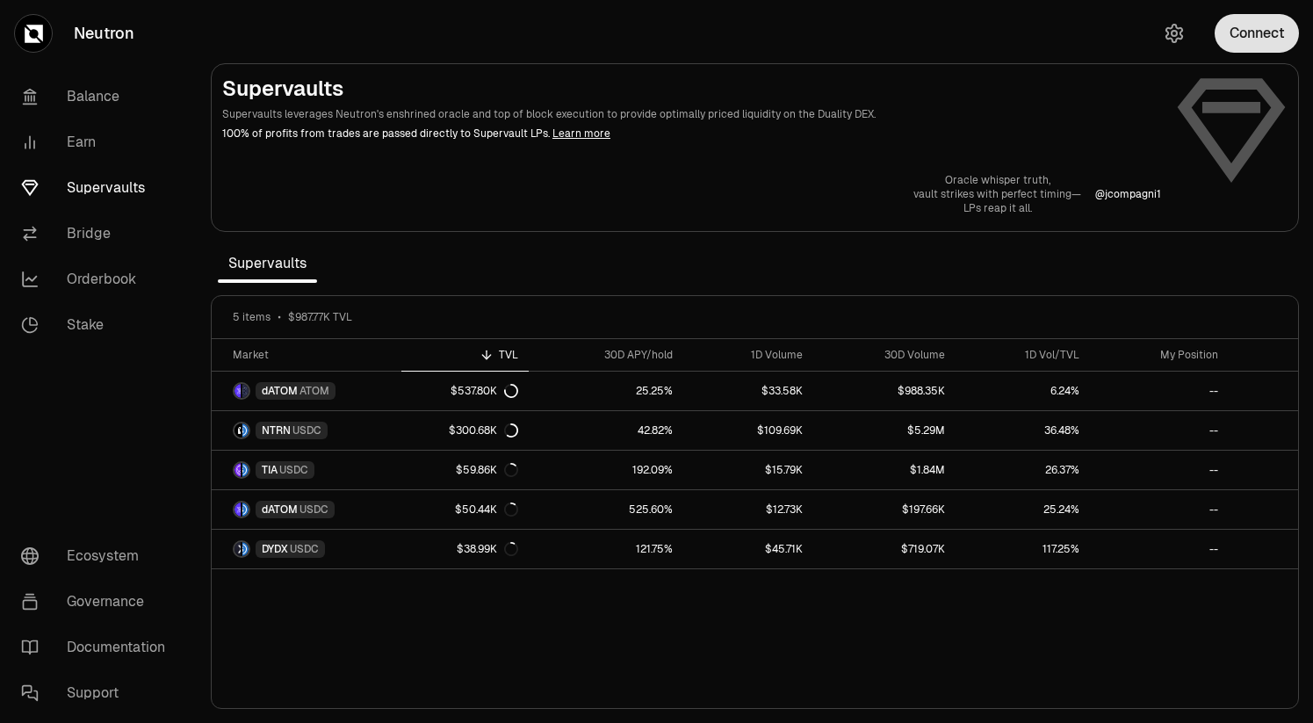
click at [1236, 45] on button "Connect" at bounding box center [1256, 33] width 84 height 39
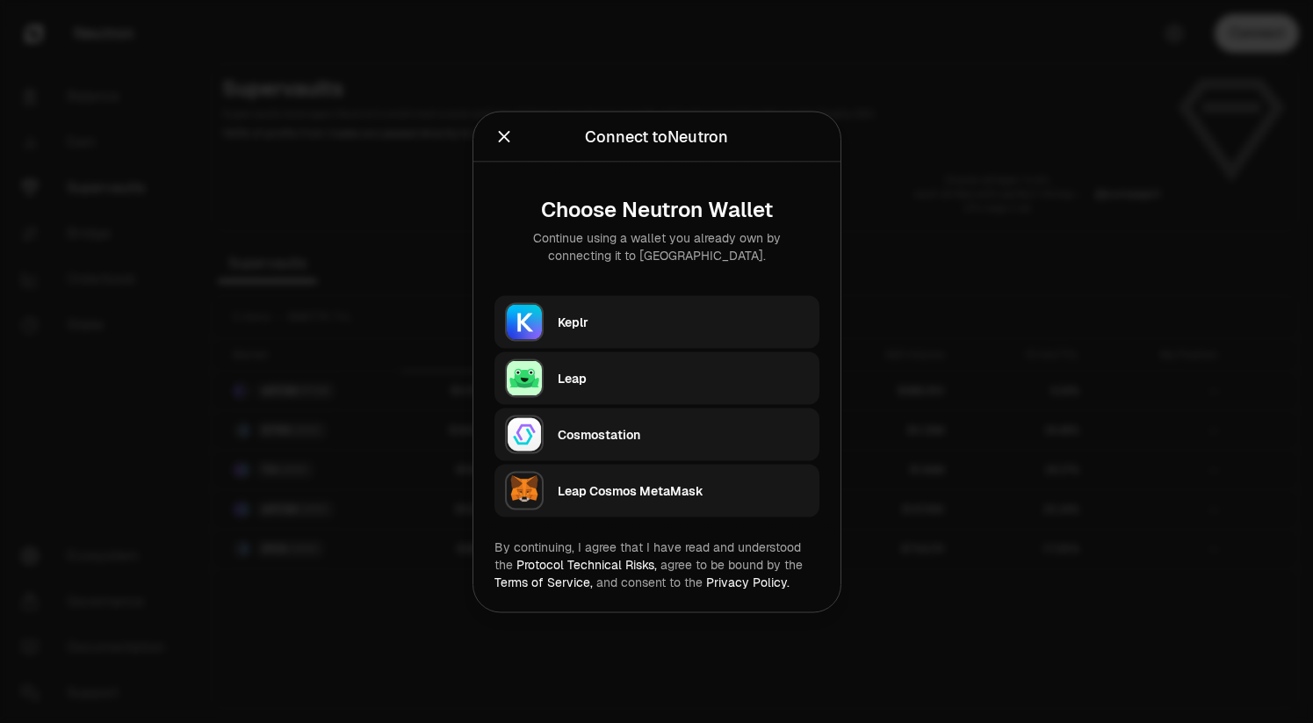
click at [597, 325] on div "Keplr" at bounding box center [683, 322] width 251 height 18
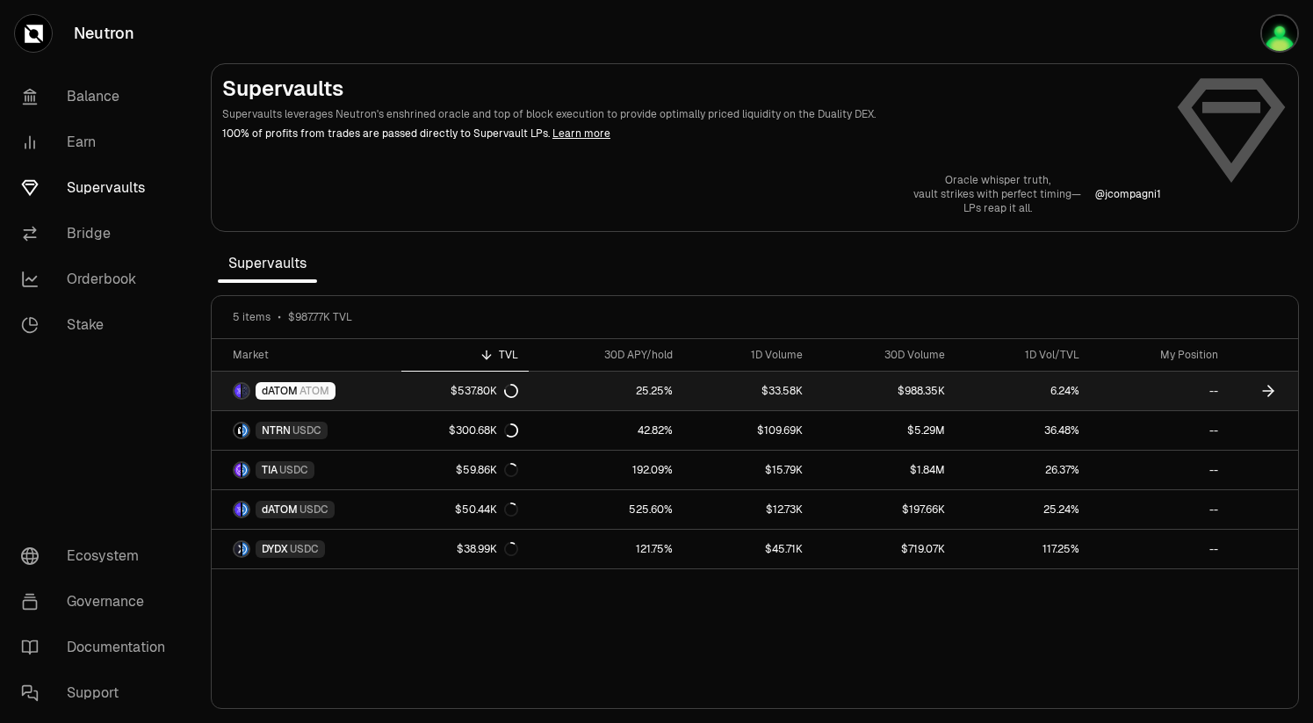
click at [361, 390] on link "dATOM ATOM" at bounding box center [307, 390] width 190 height 39
